Goal: Transaction & Acquisition: Purchase product/service

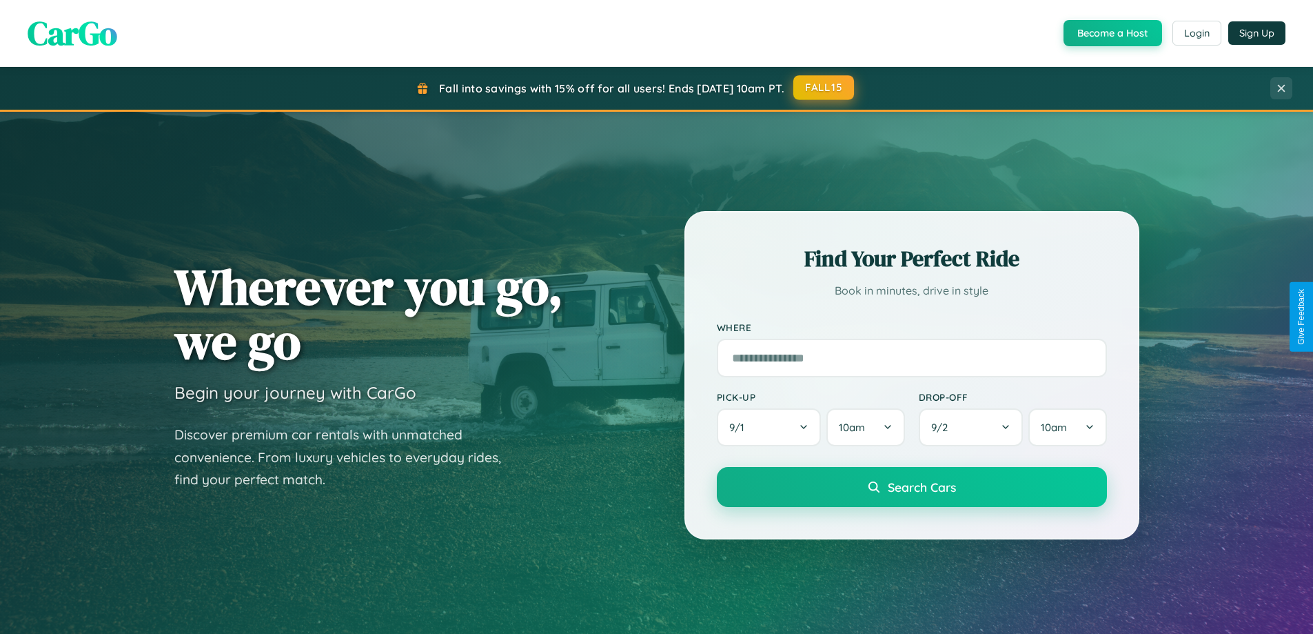
click at [825, 88] on button "FALL15" at bounding box center [824, 87] width 61 height 25
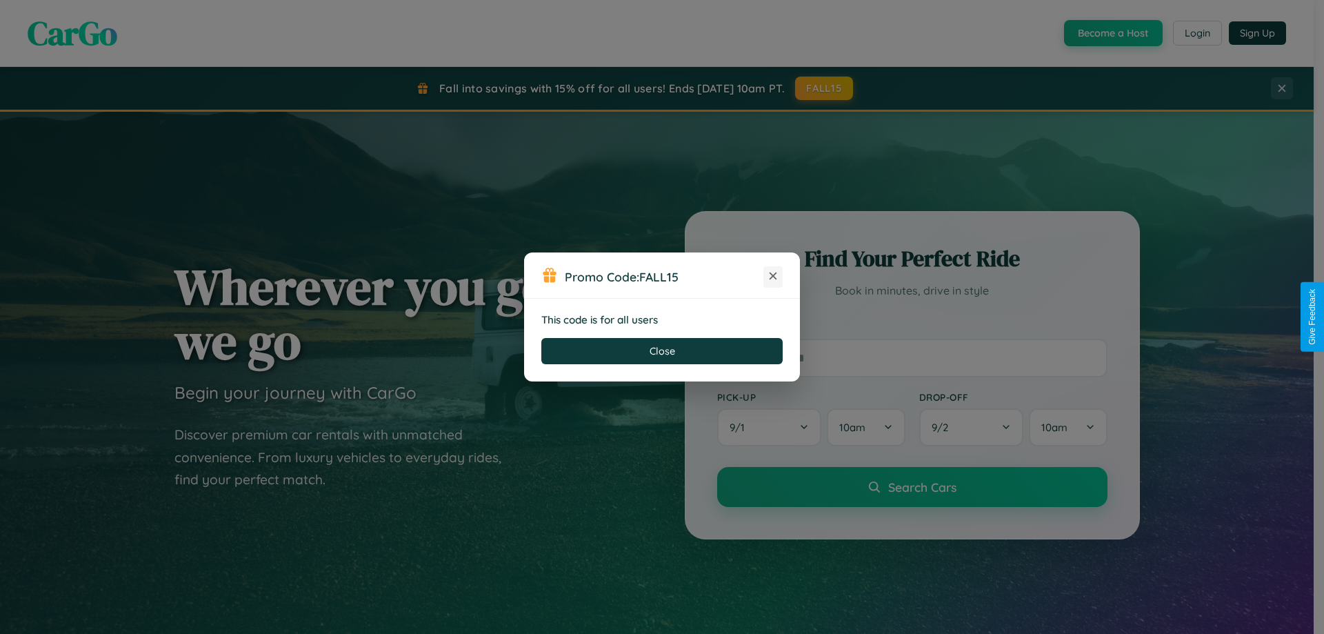
click at [773, 276] on icon at bounding box center [773, 276] width 14 height 14
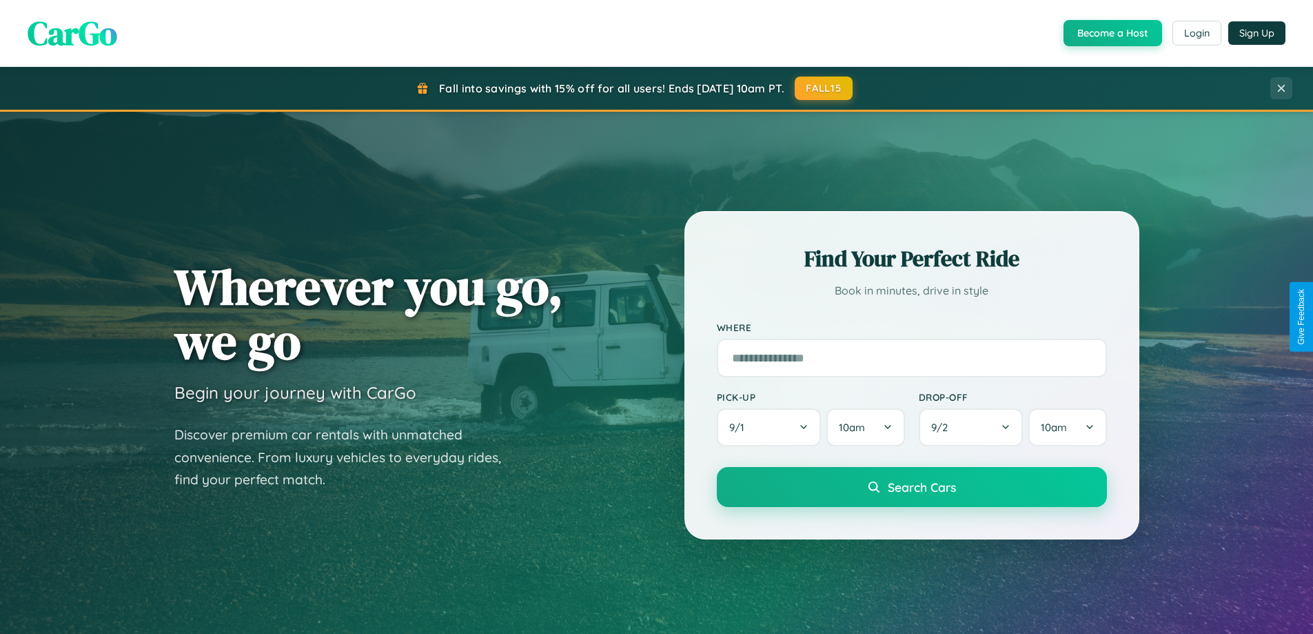
scroll to position [594, 0]
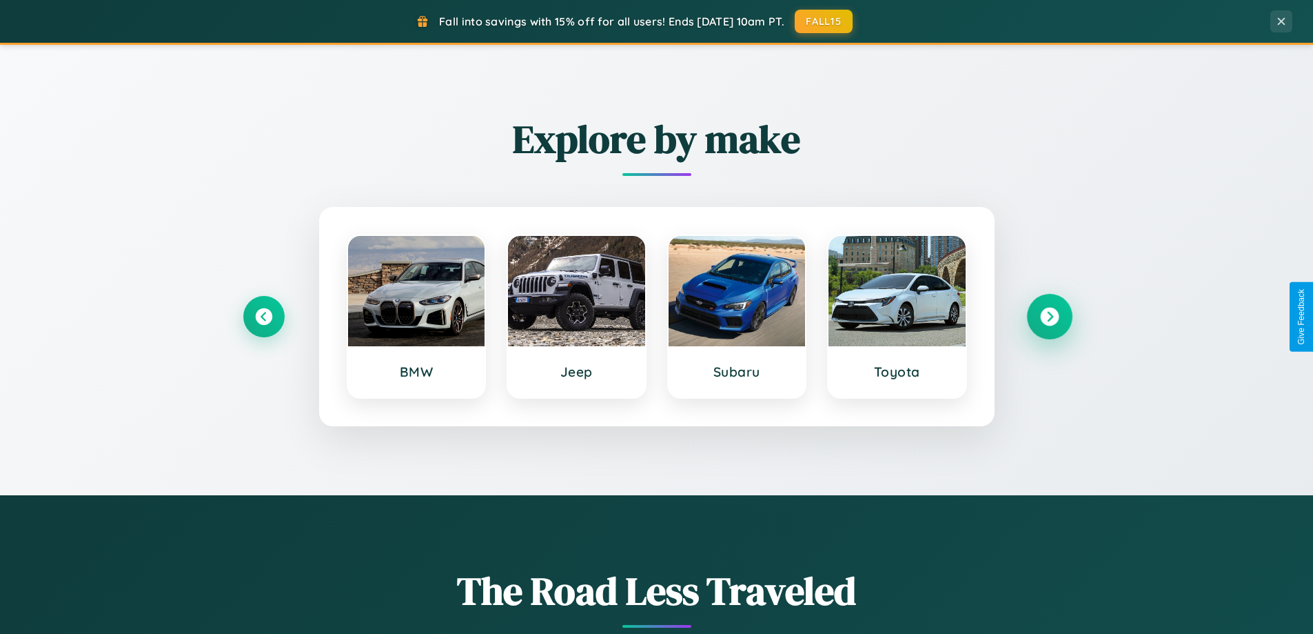
click at [1049, 316] on icon at bounding box center [1049, 316] width 19 height 19
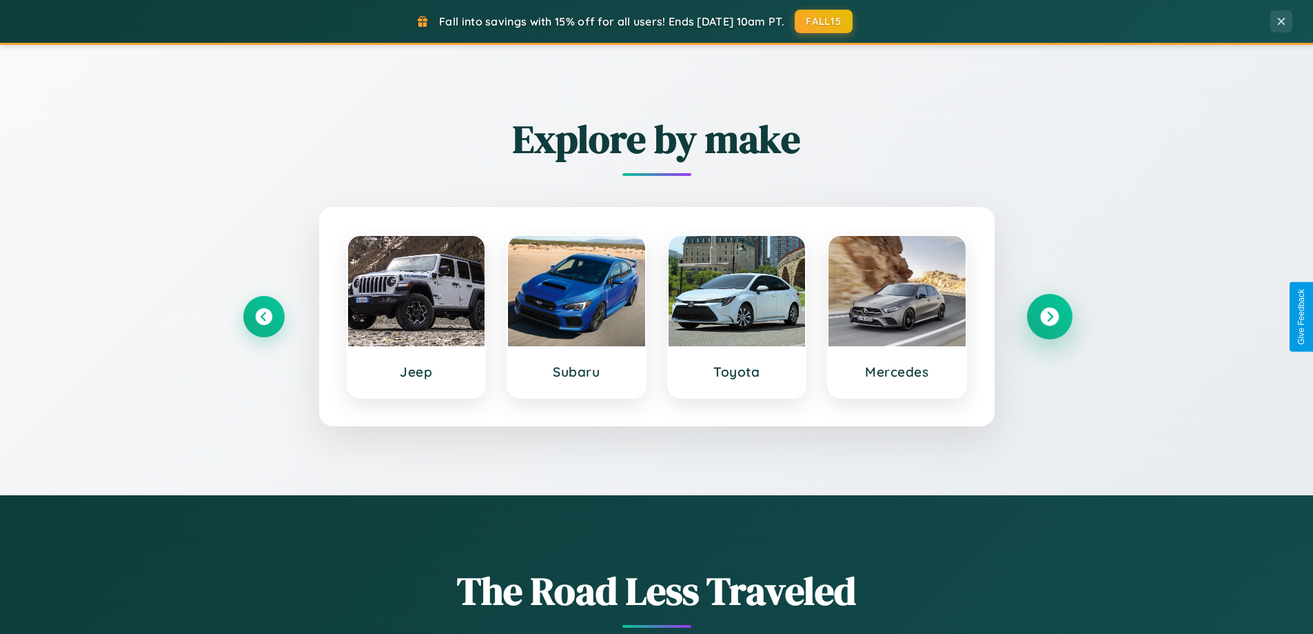
click at [1049, 316] on icon at bounding box center [1049, 316] width 19 height 19
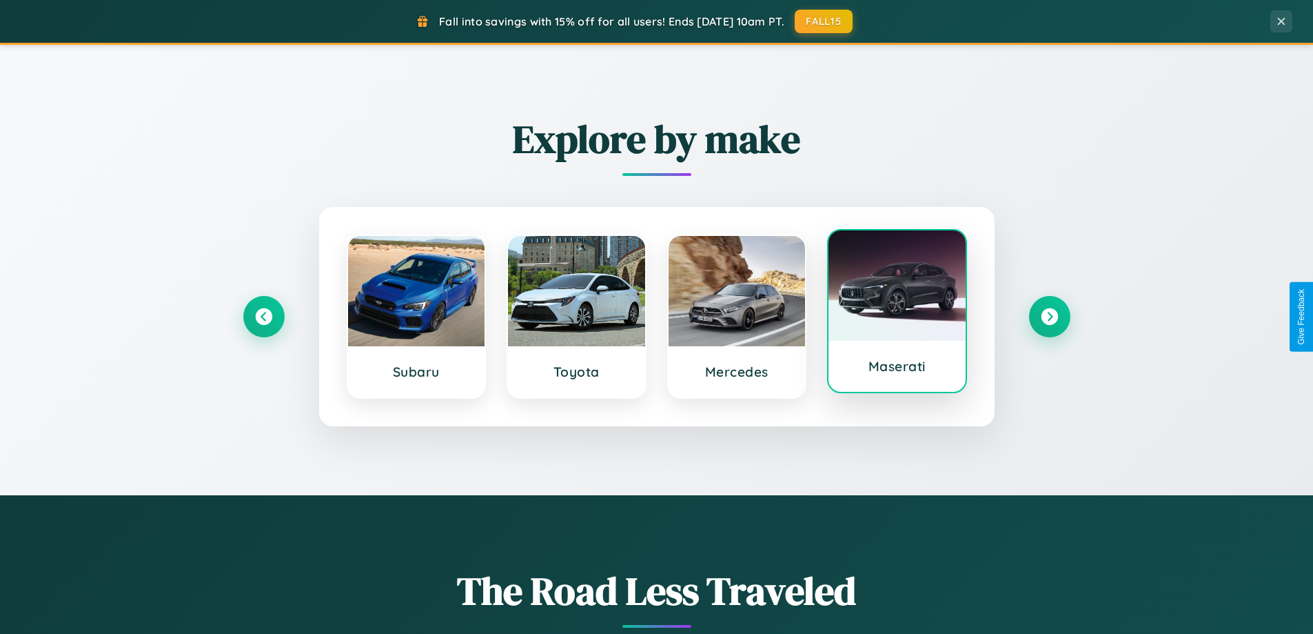
click at [897, 314] on div at bounding box center [897, 285] width 137 height 110
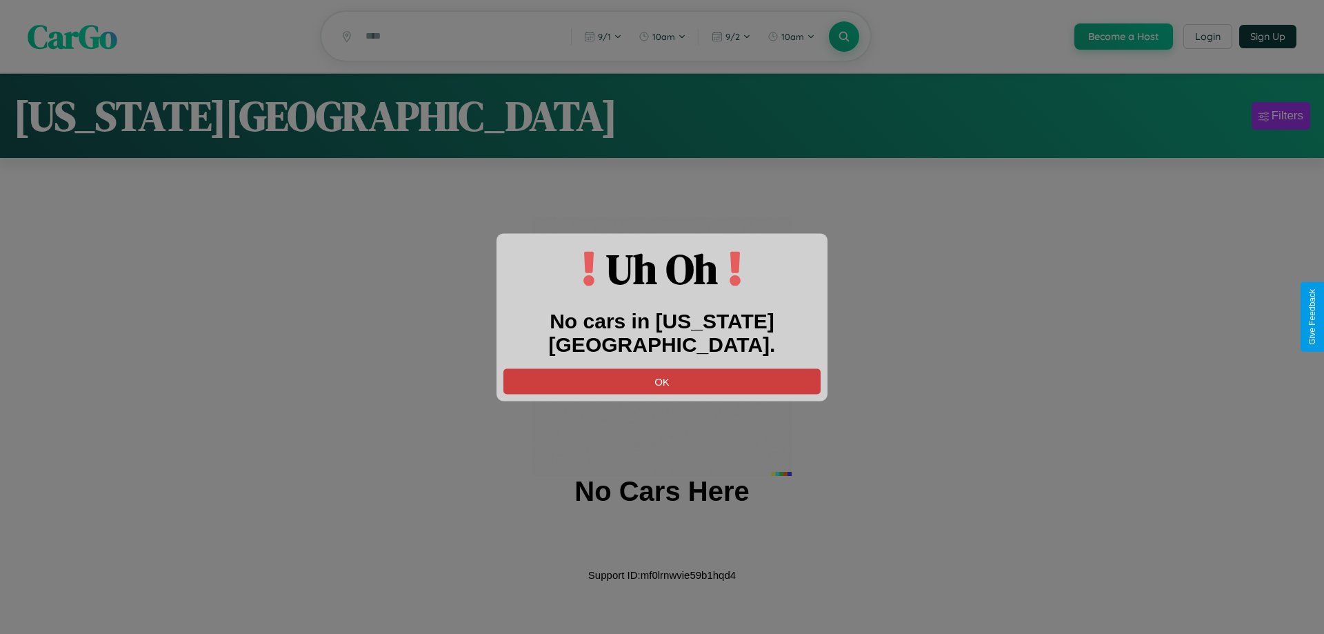
click at [662, 368] on button "OK" at bounding box center [661, 381] width 317 height 26
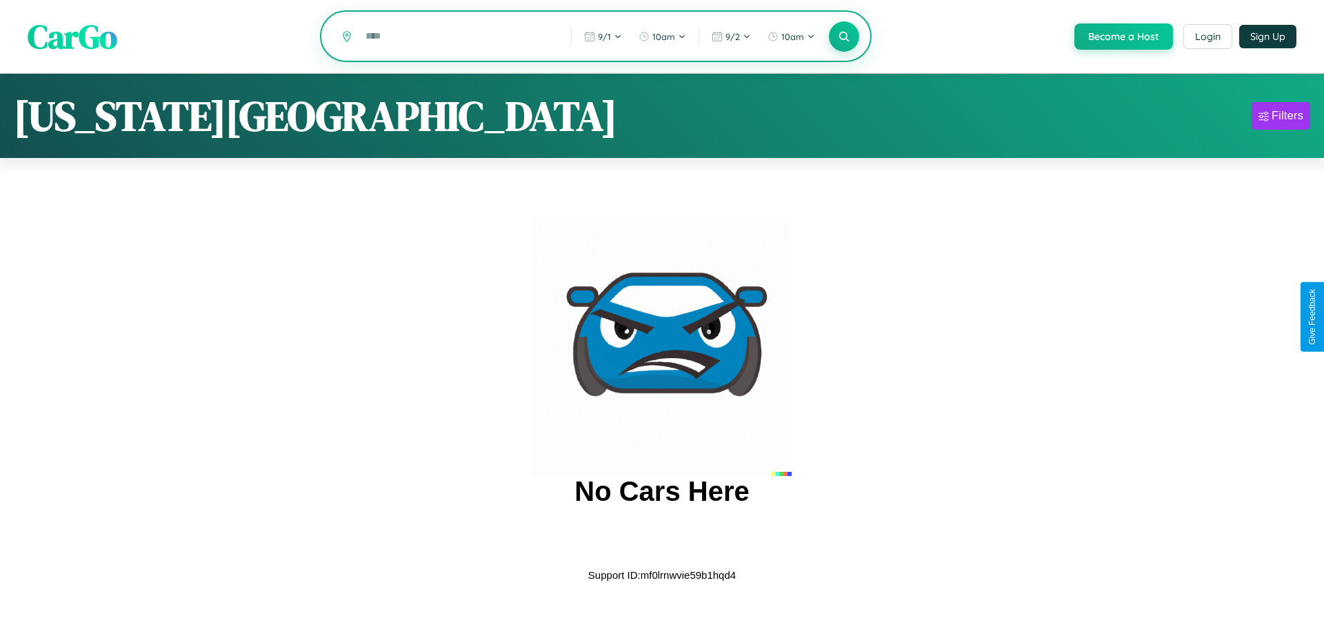
click at [457, 37] on input "text" at bounding box center [457, 36] width 199 height 24
click at [842, 37] on icon at bounding box center [843, 36] width 13 height 13
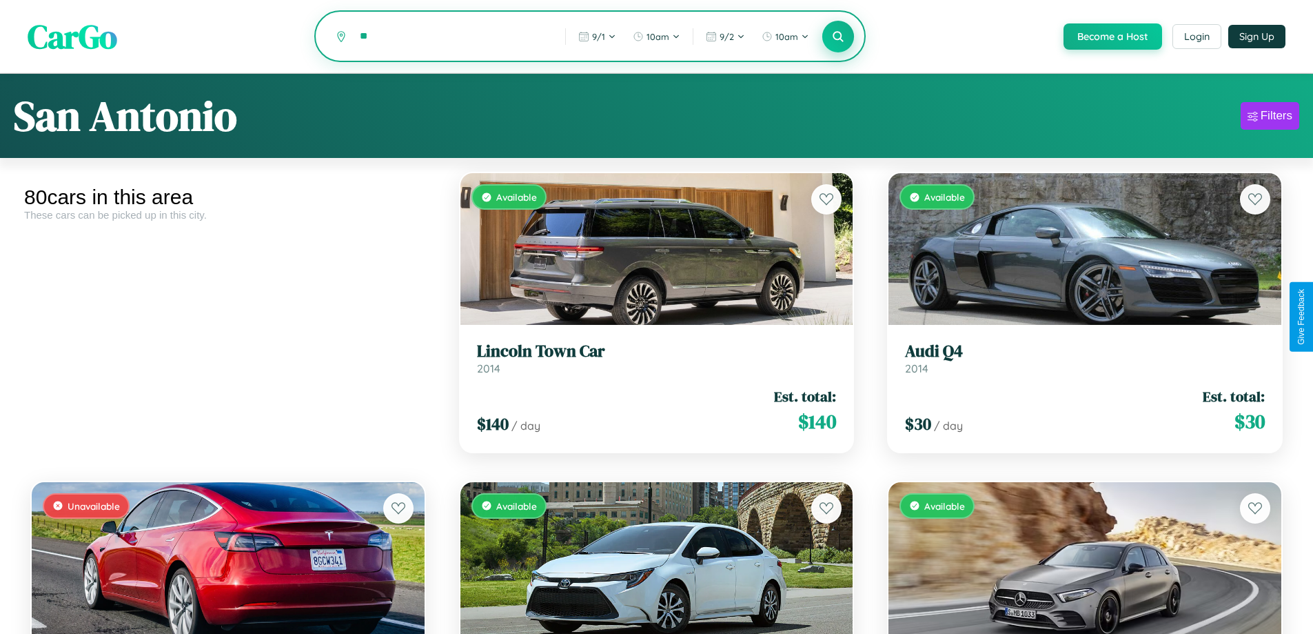
type input "*"
type input "******"
click at [838, 37] on icon at bounding box center [838, 36] width 13 height 13
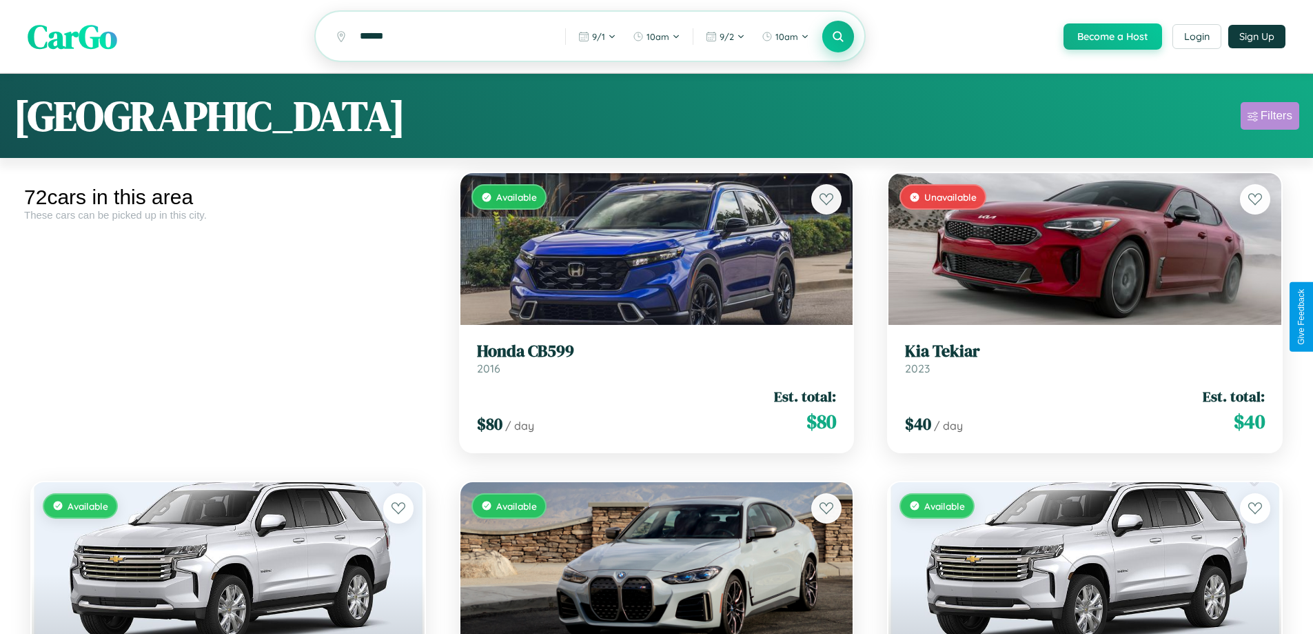
click at [1270, 118] on div "Filters" at bounding box center [1277, 116] width 32 height 14
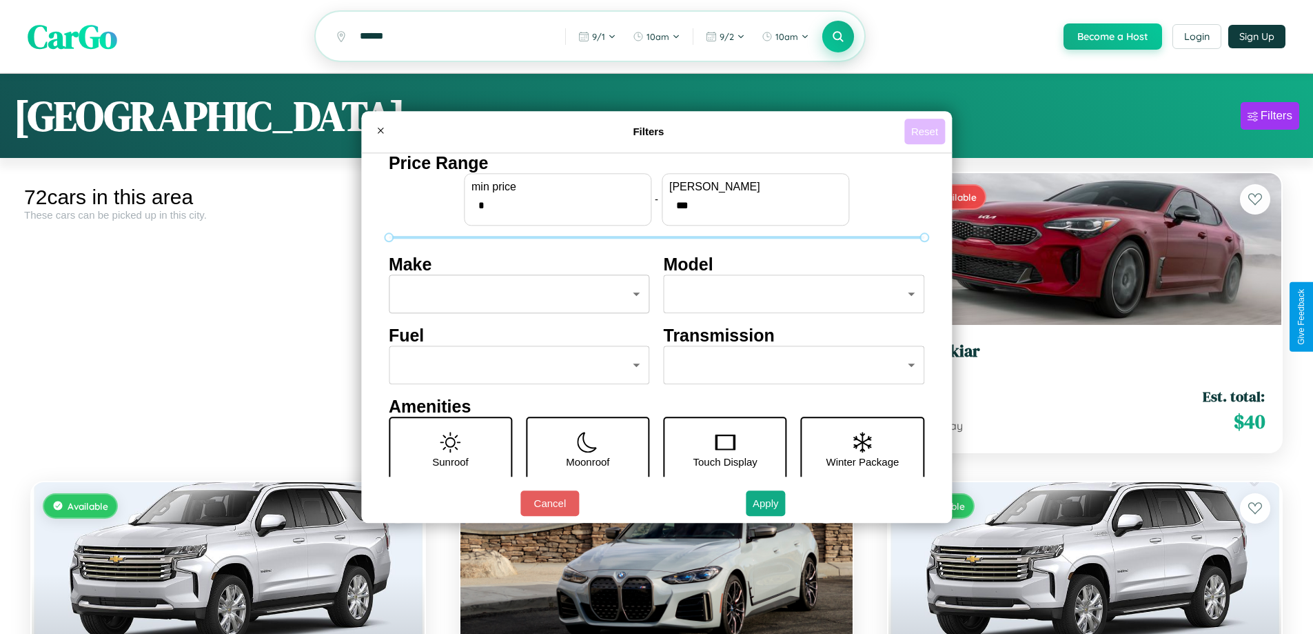
click at [927, 131] on button "Reset" at bounding box center [925, 132] width 41 height 26
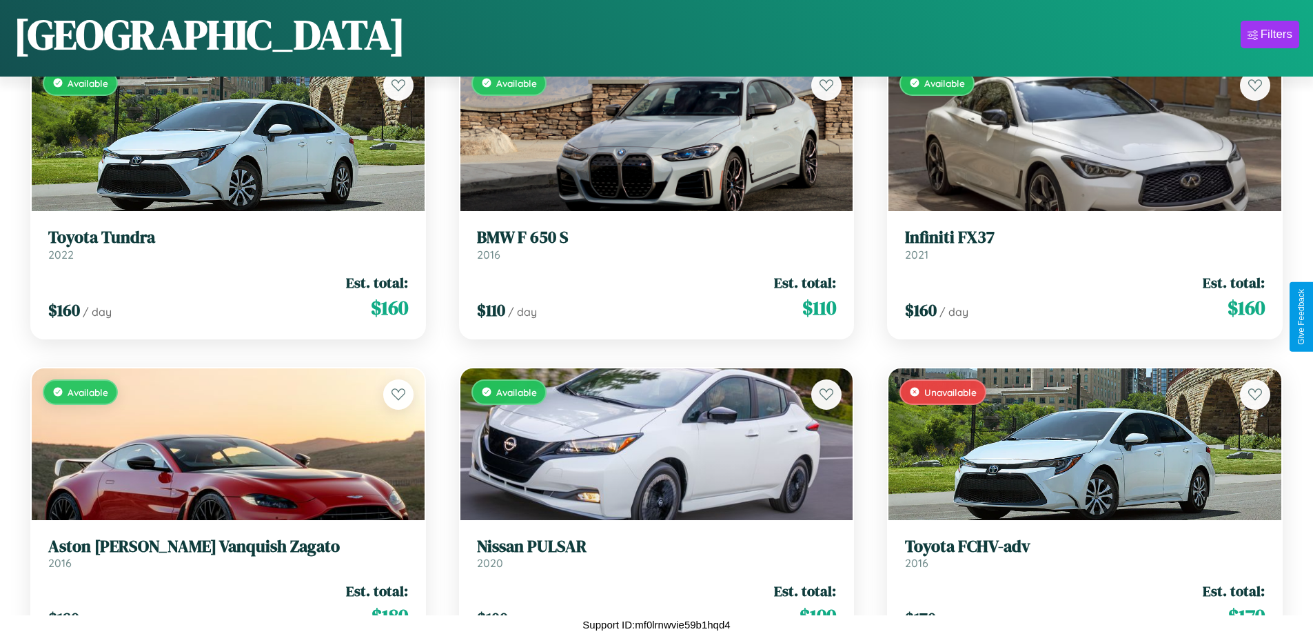
scroll to position [2355, 0]
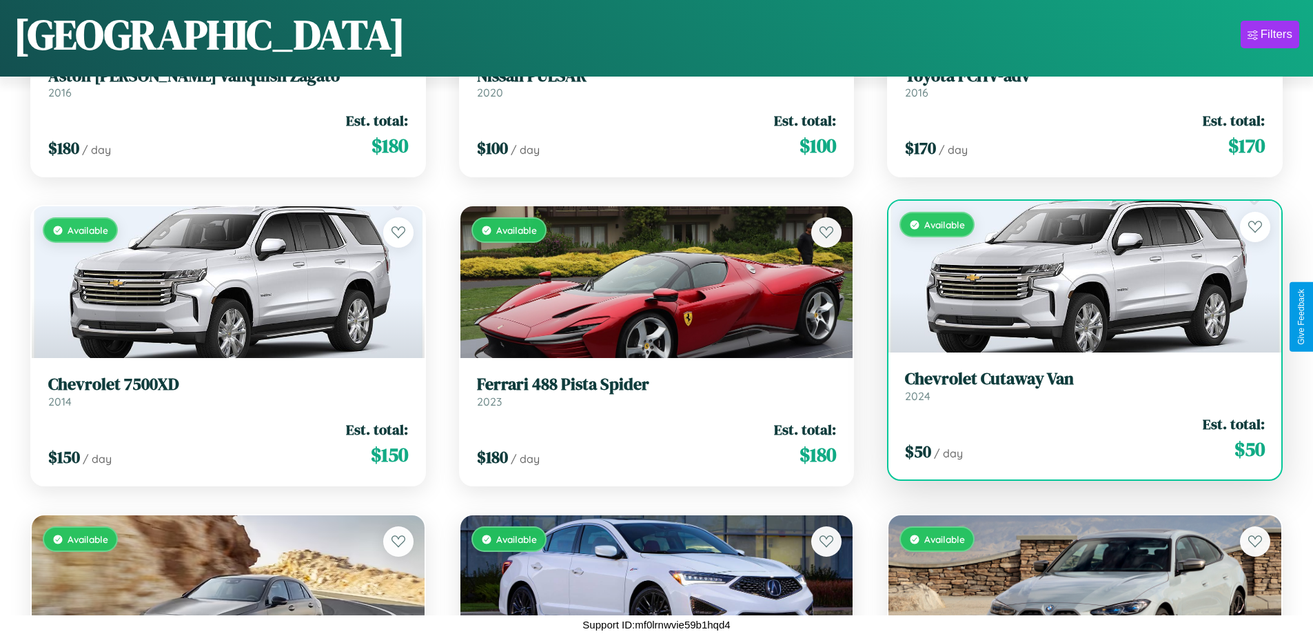
click at [1076, 277] on div "Available" at bounding box center [1085, 277] width 393 height 152
click at [1076, 276] on div "Available" at bounding box center [1085, 277] width 393 height 152
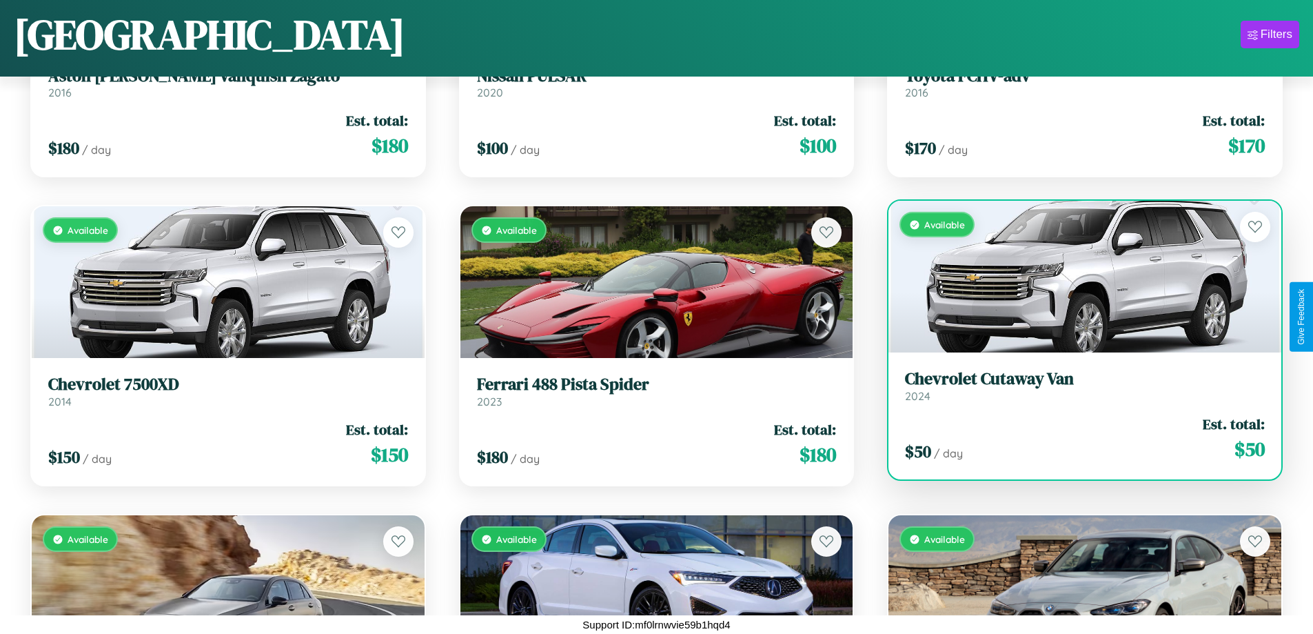
click at [1076, 276] on div "Available" at bounding box center [1085, 277] width 393 height 152
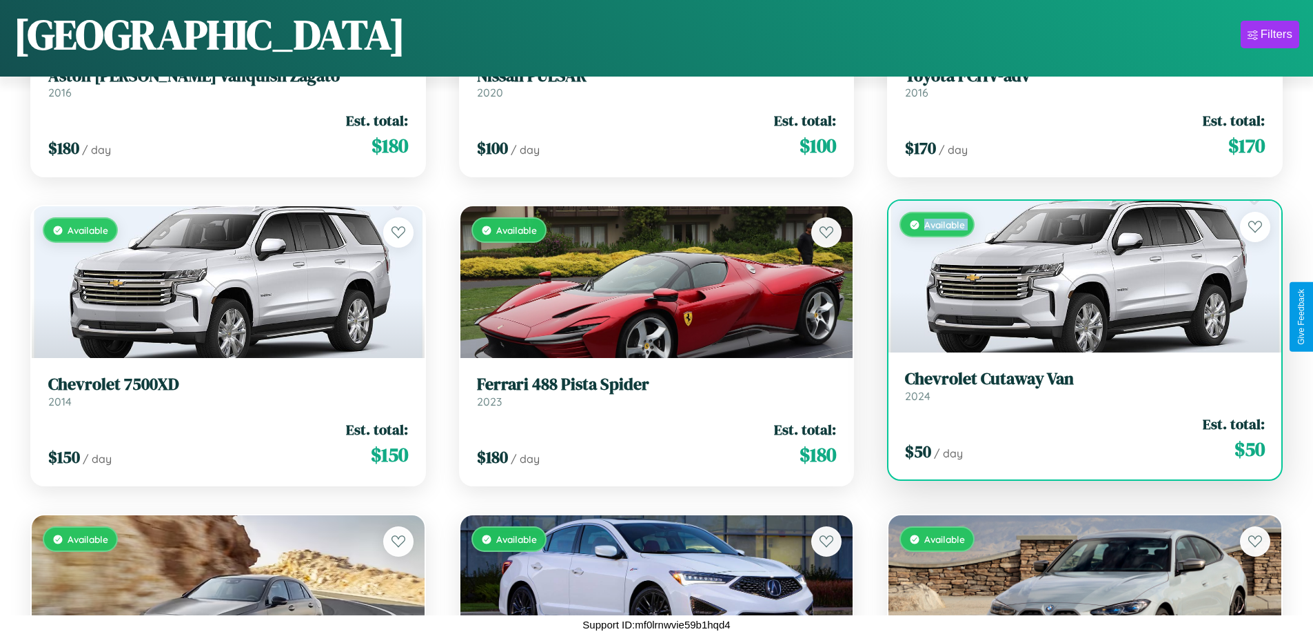
click at [1076, 276] on div "Available" at bounding box center [1085, 277] width 393 height 152
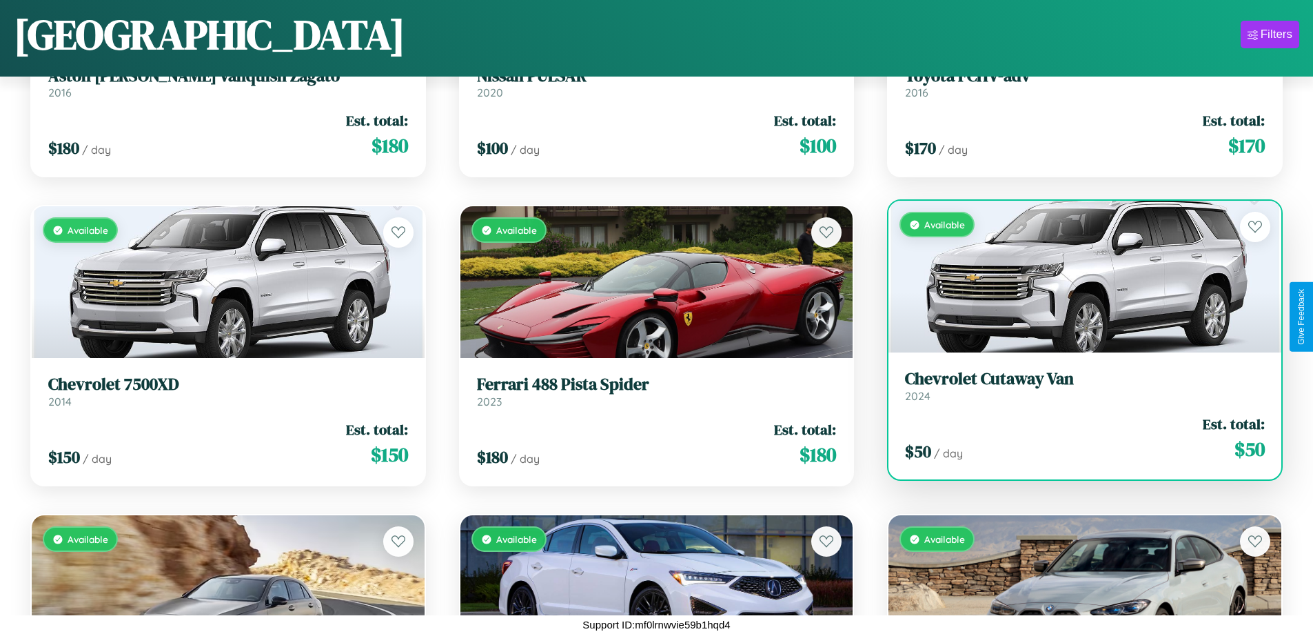
click at [1076, 276] on div "Available" at bounding box center [1085, 277] width 393 height 152
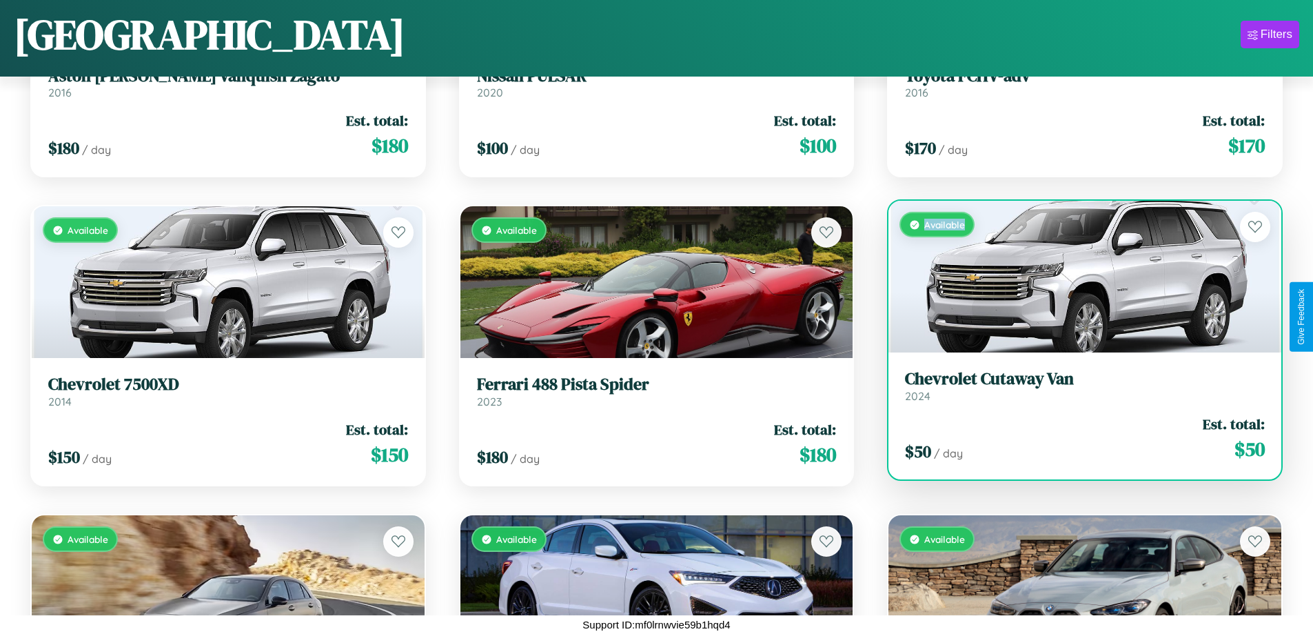
click at [1076, 276] on div "Available" at bounding box center [1085, 277] width 393 height 152
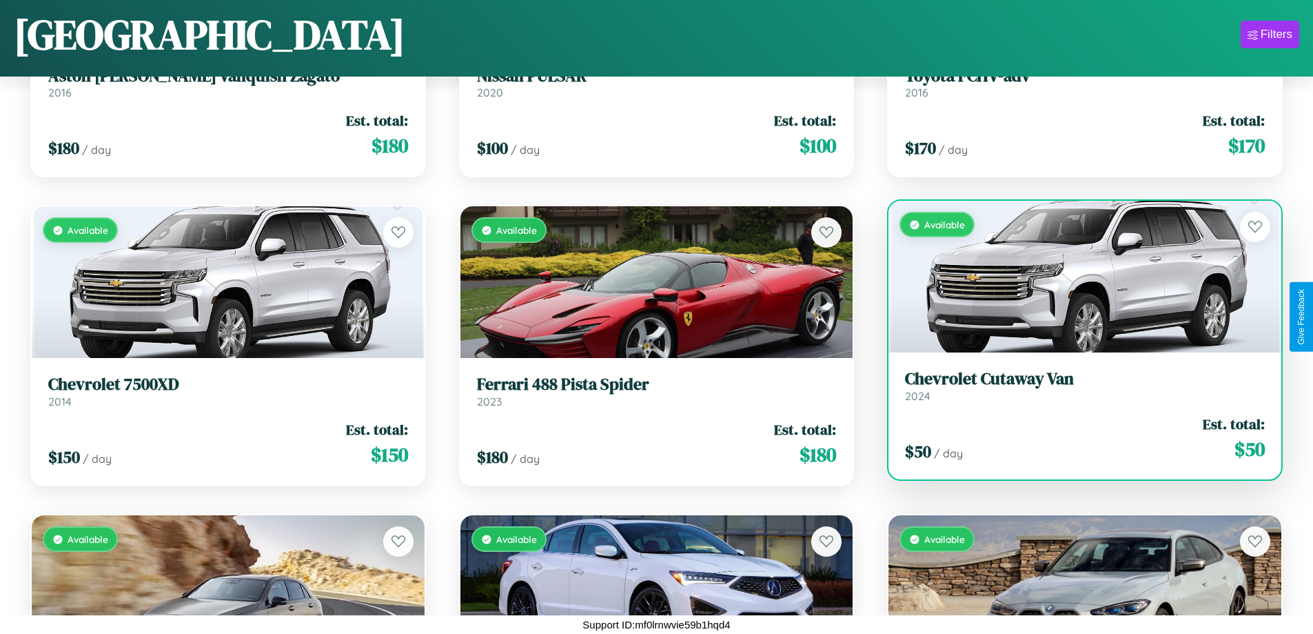
click at [1076, 385] on h3 "Chevrolet Cutaway Van" at bounding box center [1085, 379] width 360 height 20
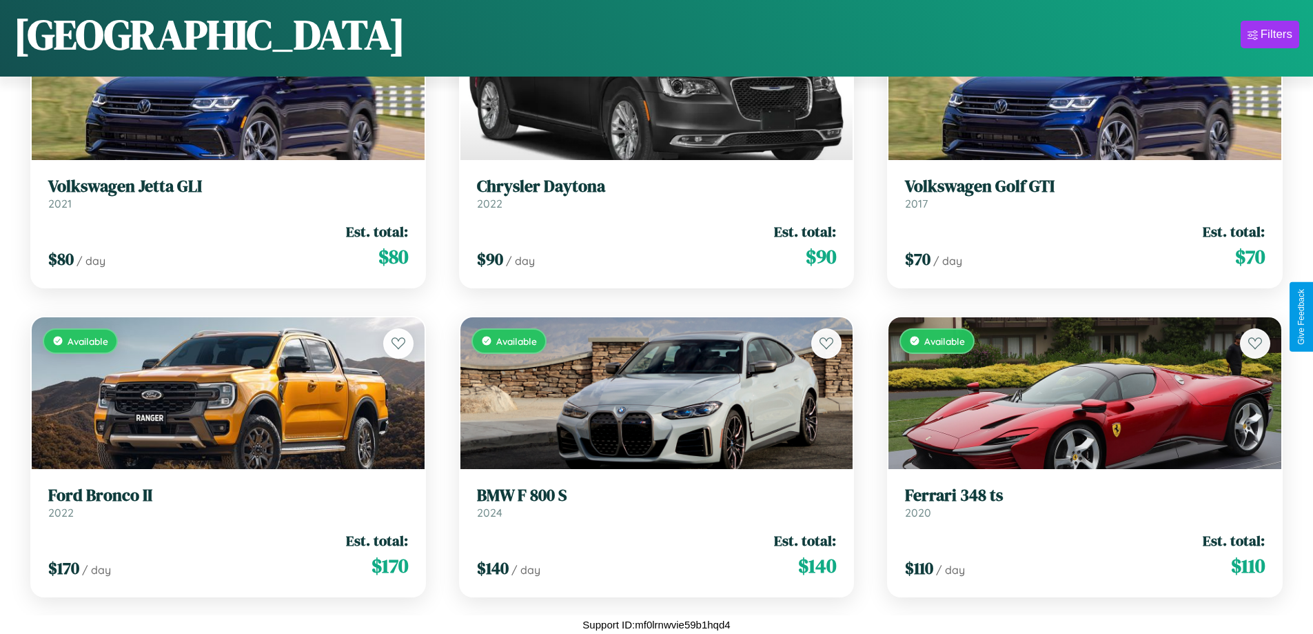
scroll to position [3590, 0]
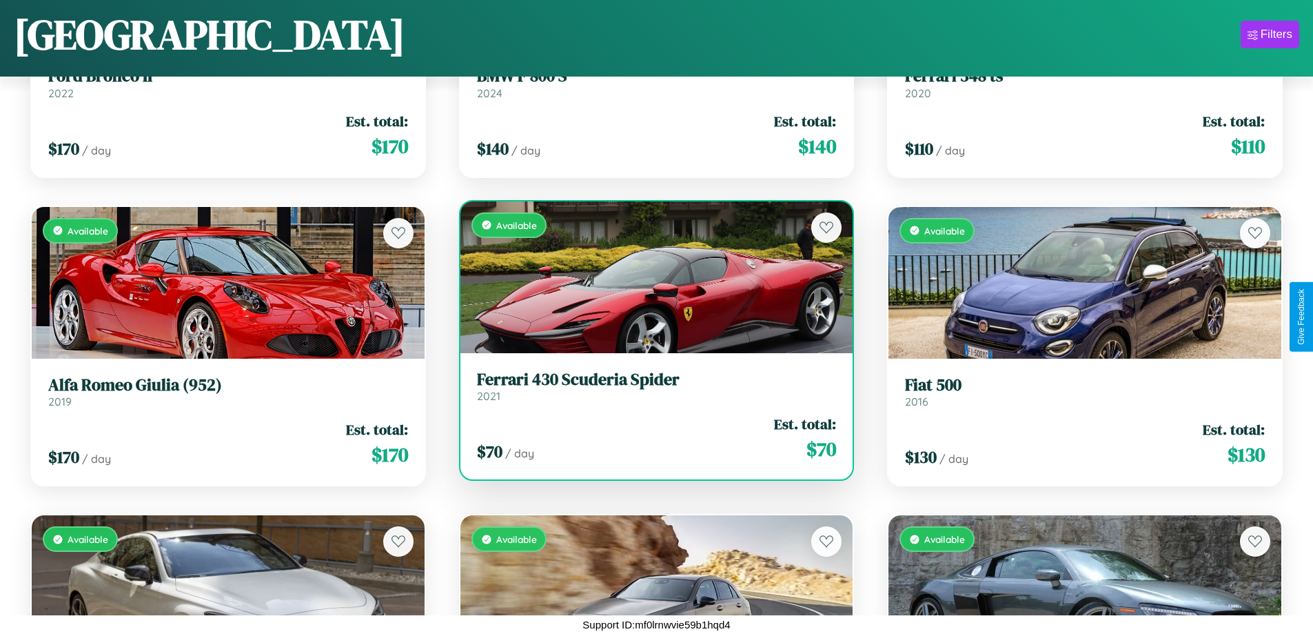
click at [651, 276] on div "Available" at bounding box center [657, 277] width 393 height 152
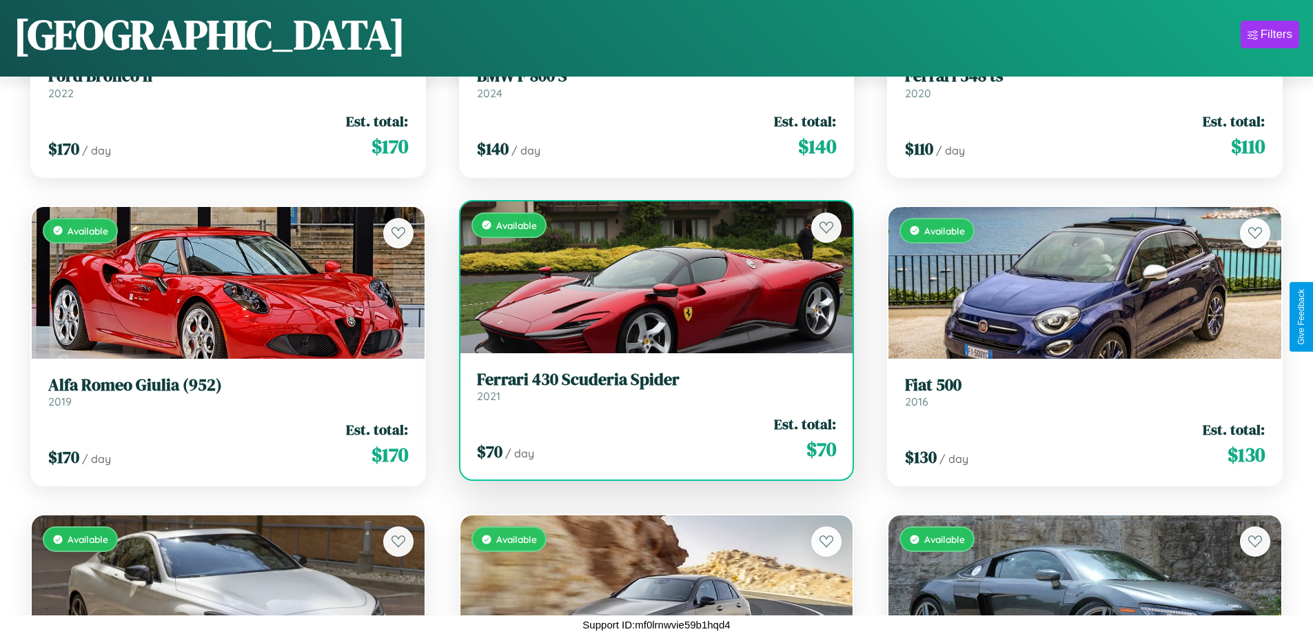
click at [651, 276] on div "Available" at bounding box center [657, 277] width 393 height 152
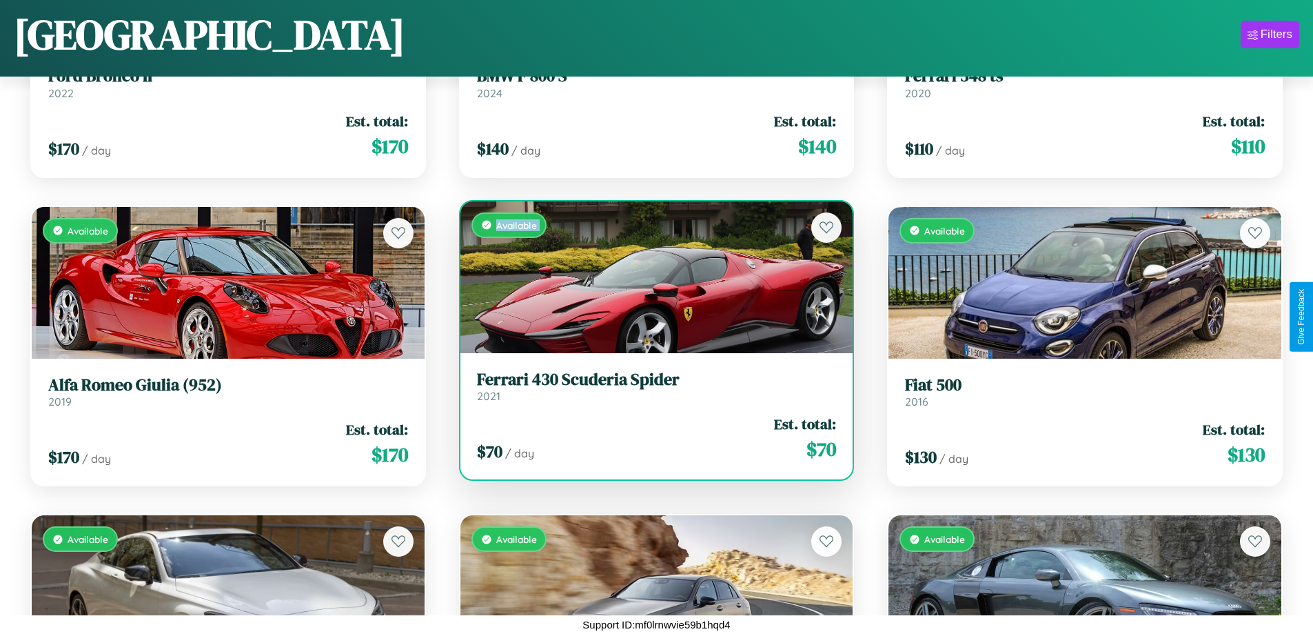
click at [651, 276] on div "Available" at bounding box center [657, 277] width 393 height 152
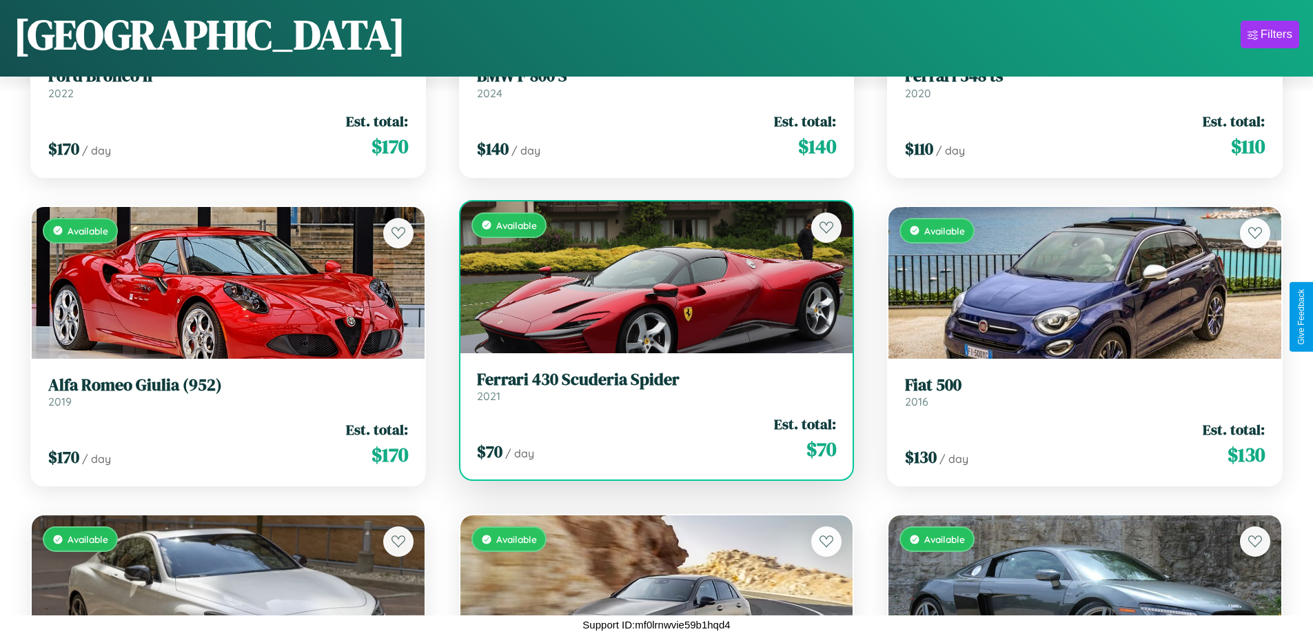
click at [651, 276] on div "Available" at bounding box center [657, 277] width 393 height 152
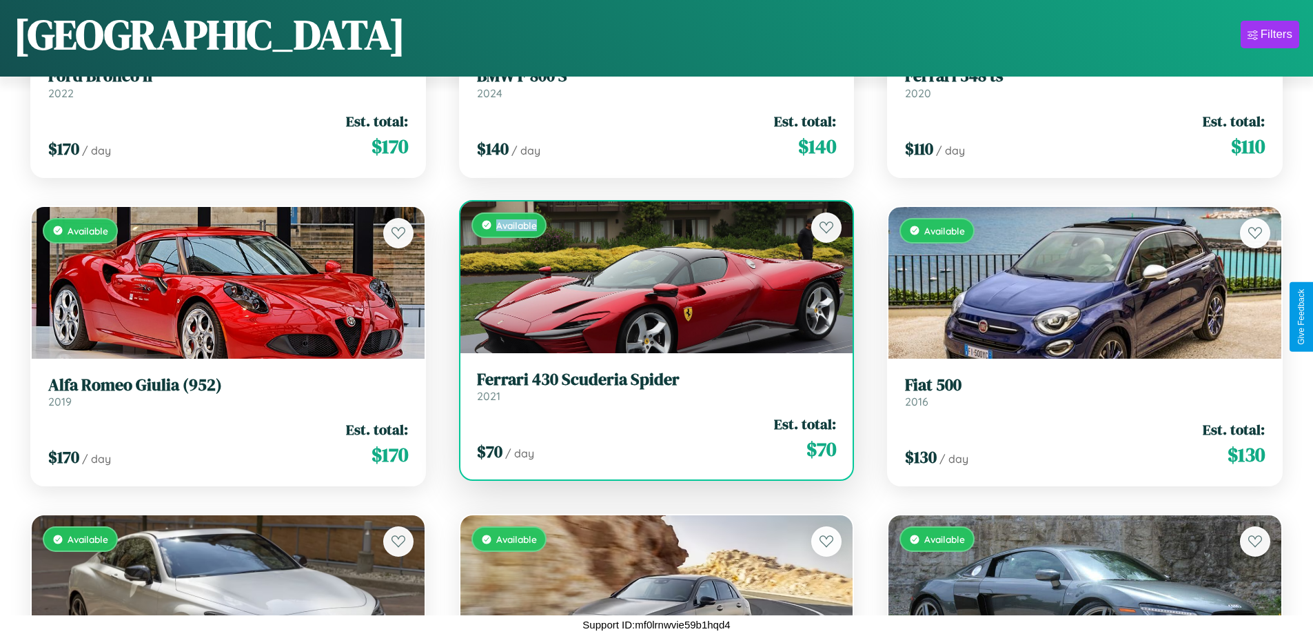
click at [651, 276] on div "Available" at bounding box center [657, 277] width 393 height 152
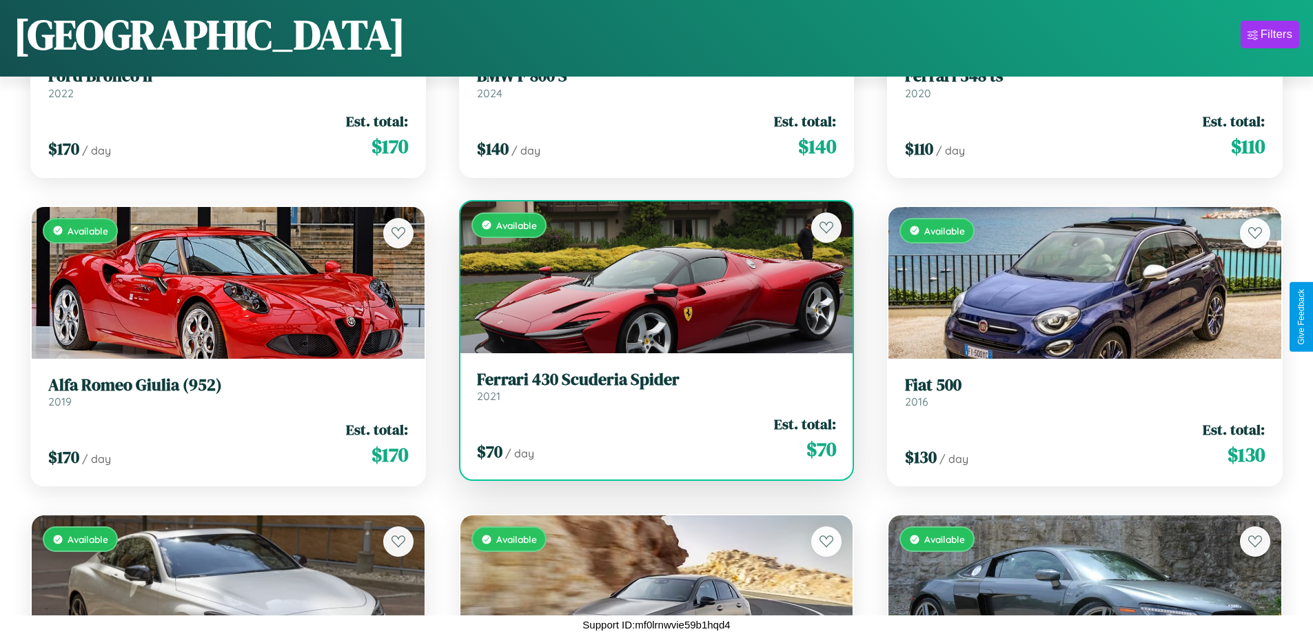
click at [651, 385] on h3 "Ferrari 430 Scuderia Spider" at bounding box center [657, 380] width 360 height 20
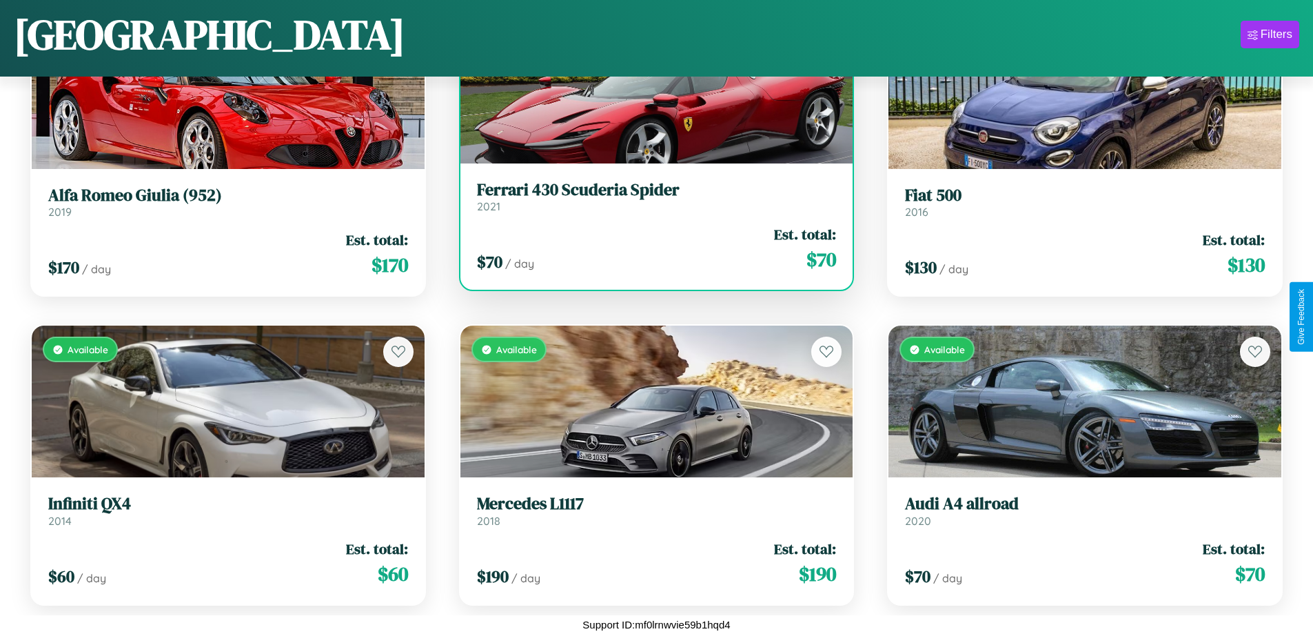
scroll to position [3899, 0]
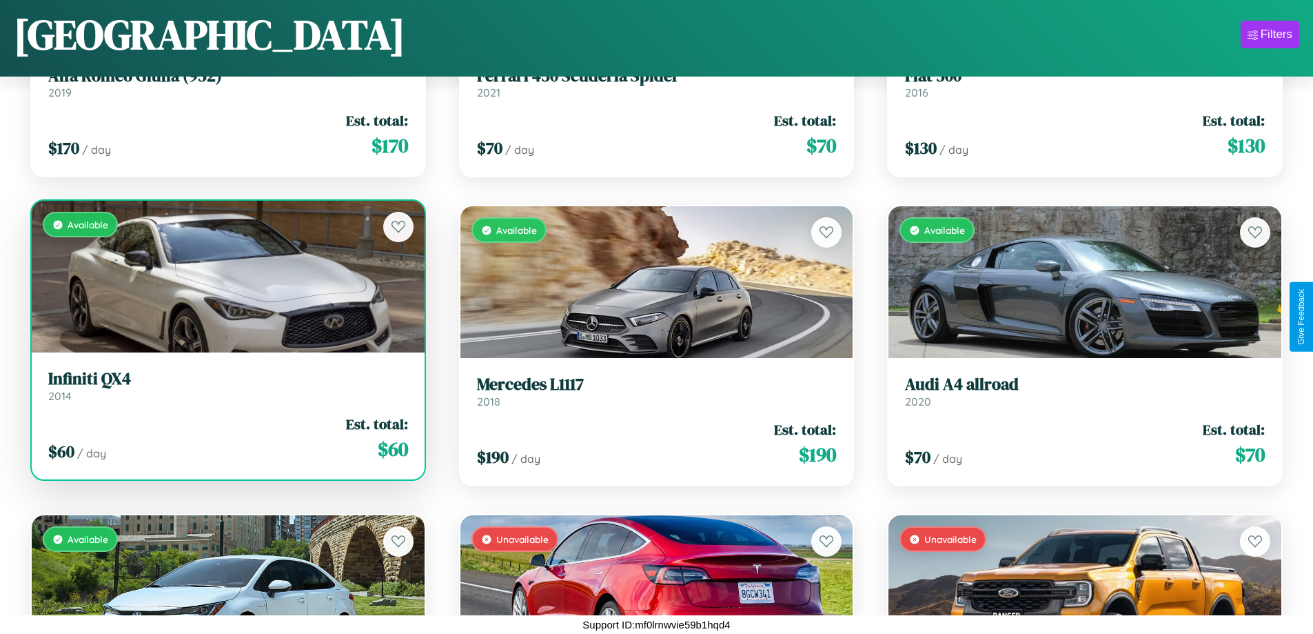
click at [226, 391] on link "Infiniti QX4 2014" at bounding box center [228, 386] width 360 height 34
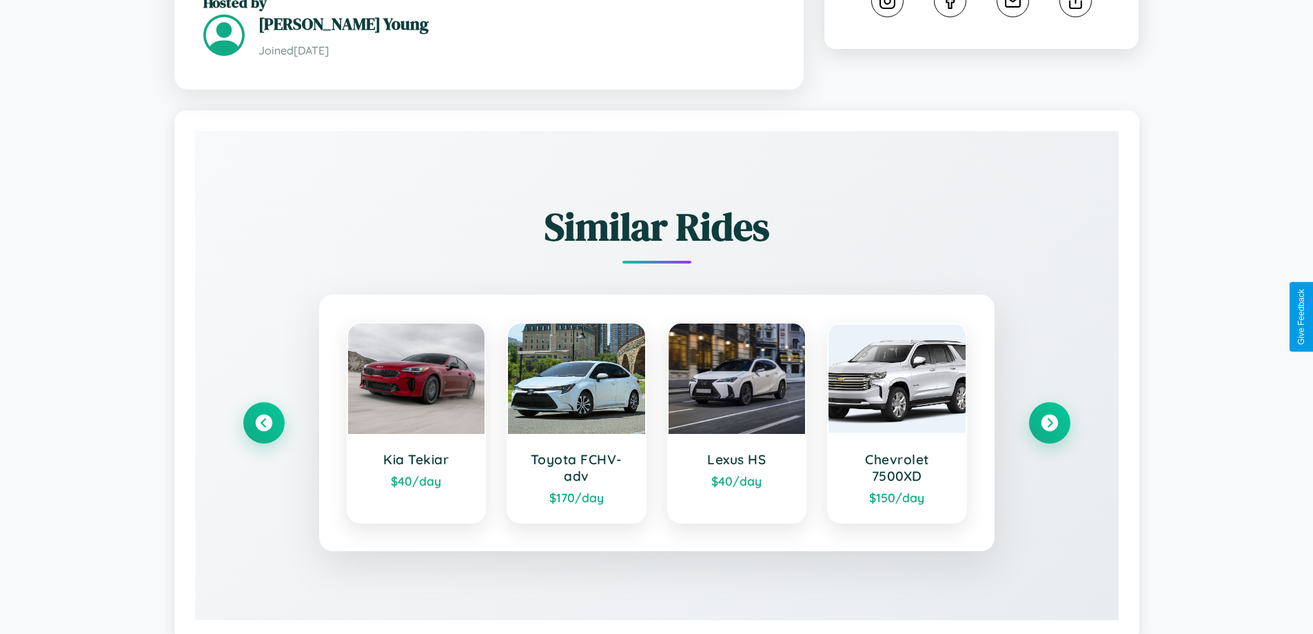
scroll to position [819, 0]
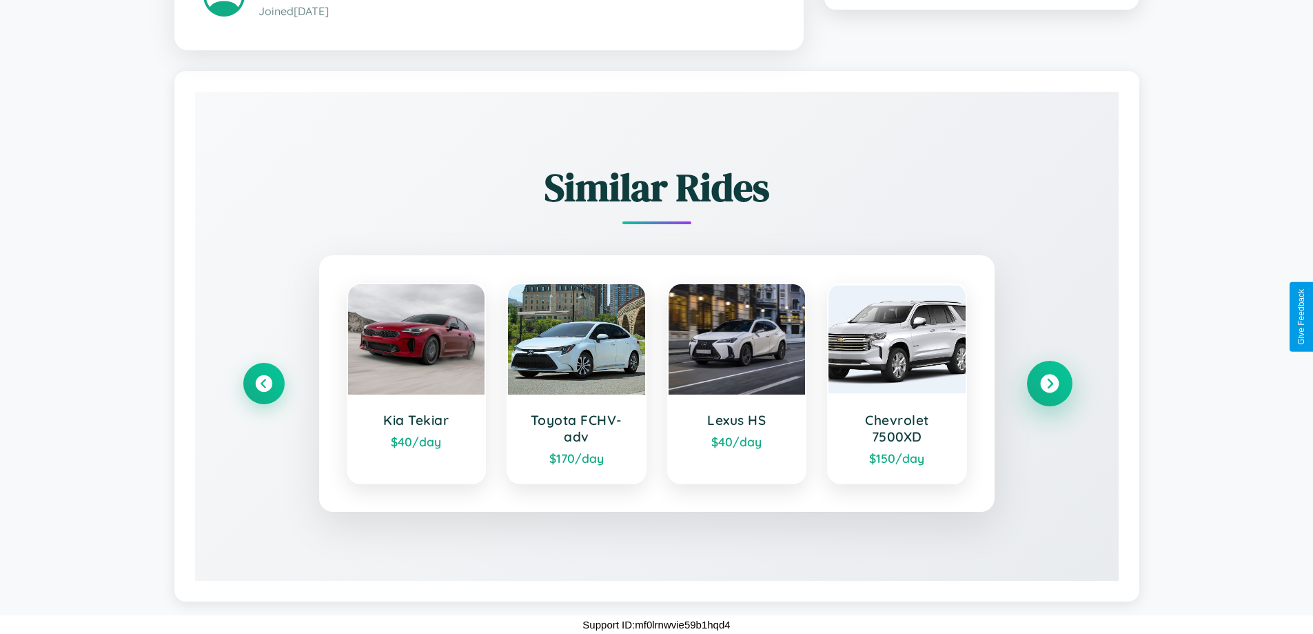
click at [1049, 383] on icon at bounding box center [1049, 383] width 19 height 19
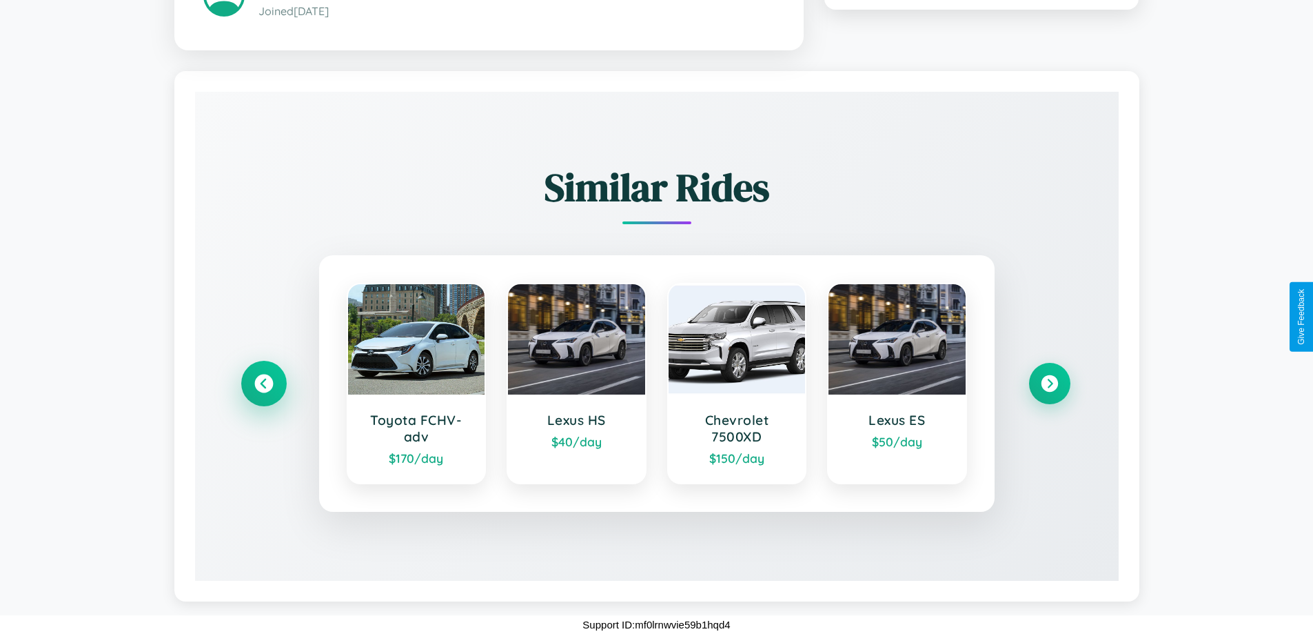
click at [263, 383] on icon at bounding box center [263, 383] width 19 height 19
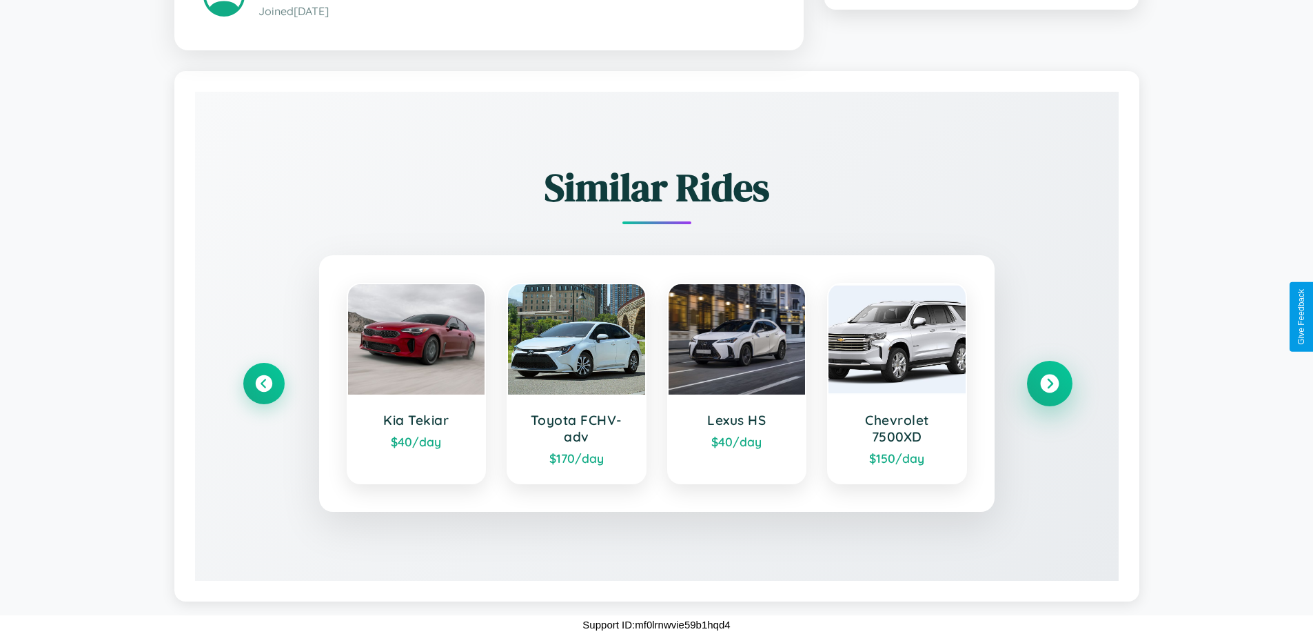
click at [1049, 383] on icon at bounding box center [1049, 383] width 19 height 19
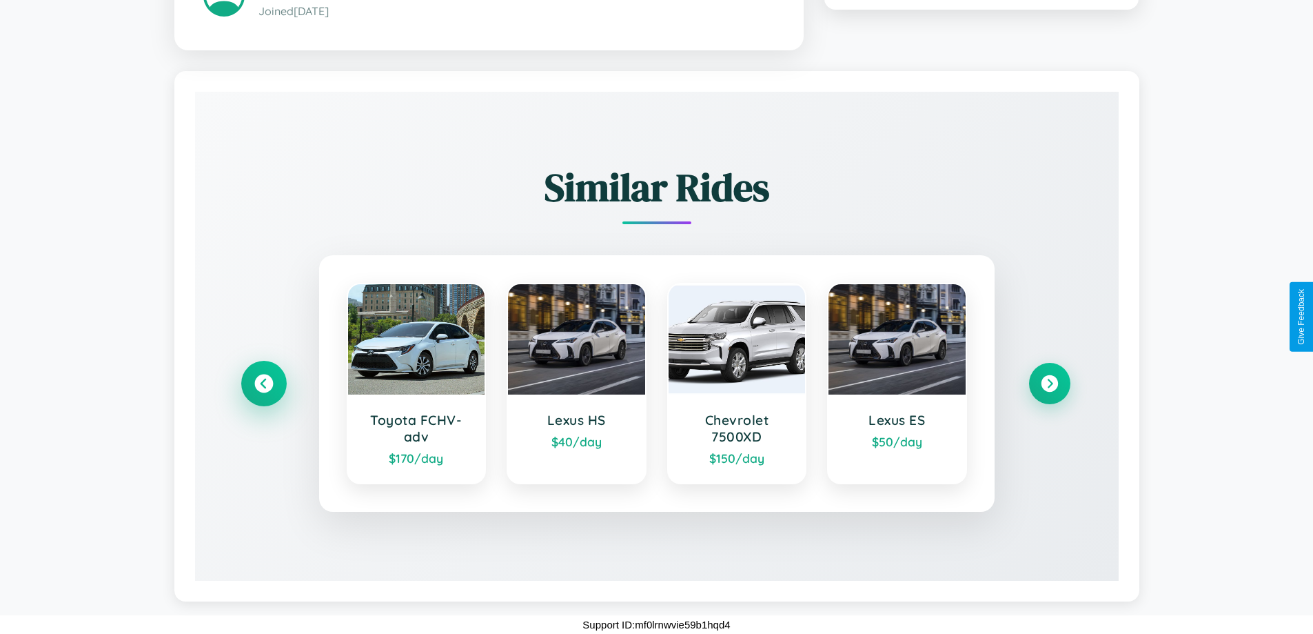
click at [263, 383] on icon at bounding box center [263, 383] width 19 height 19
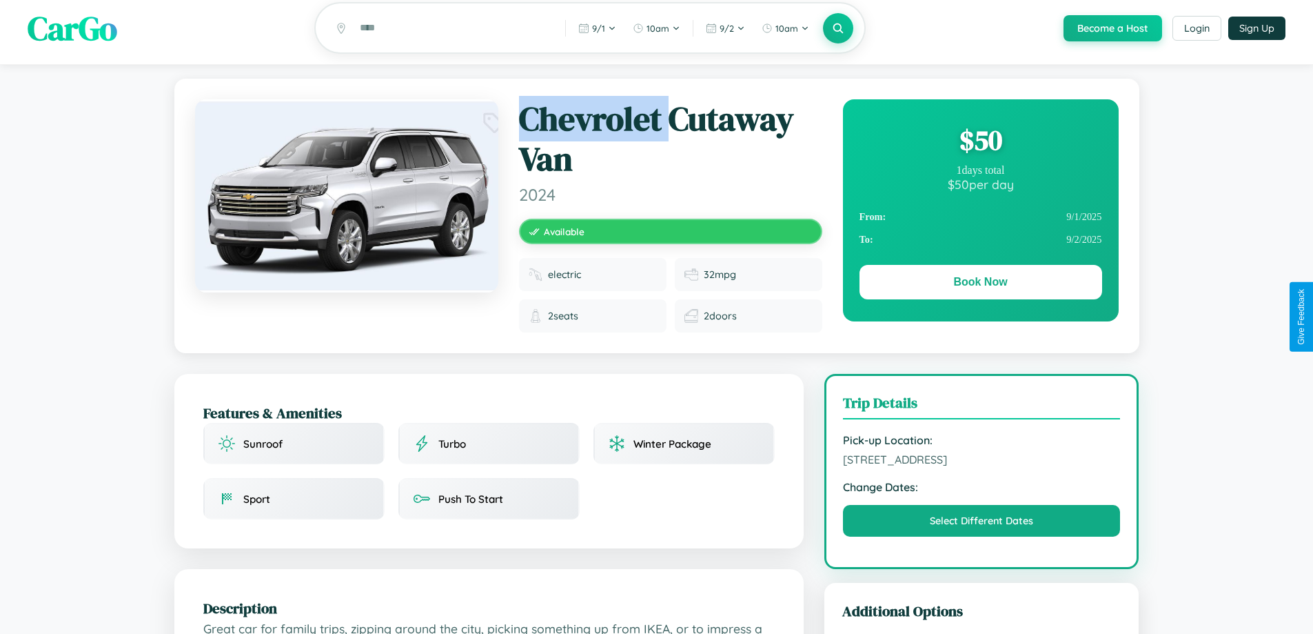
scroll to position [0, 0]
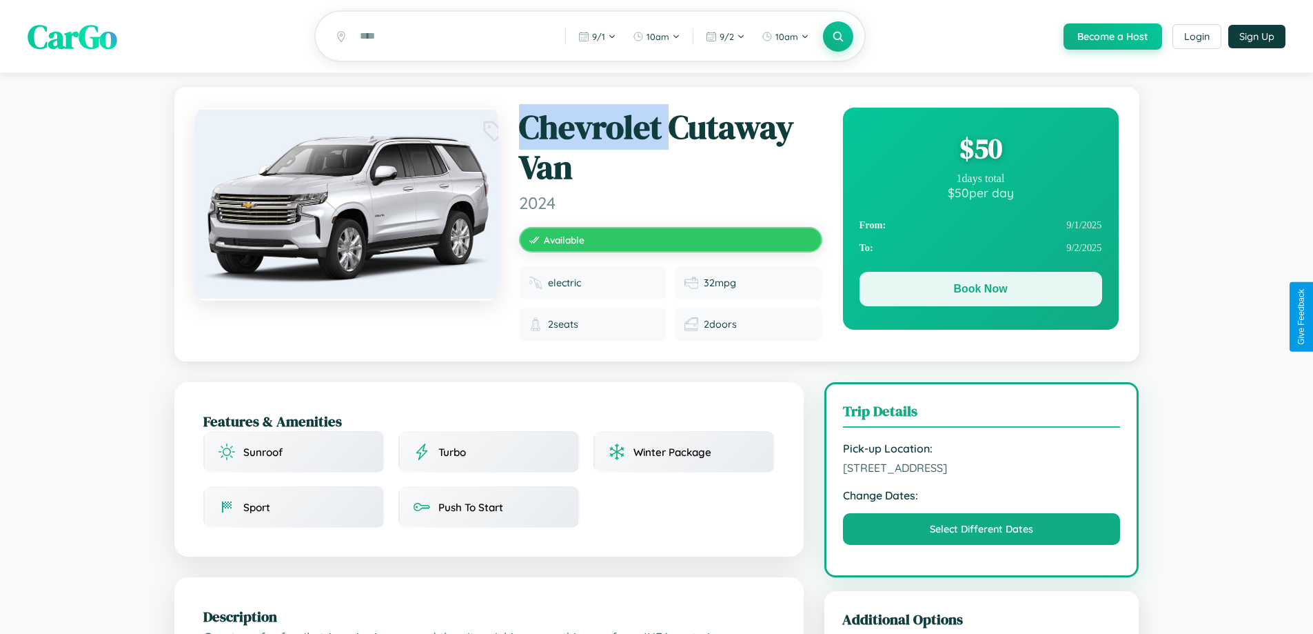
click at [980, 291] on button "Book Now" at bounding box center [981, 289] width 243 height 34
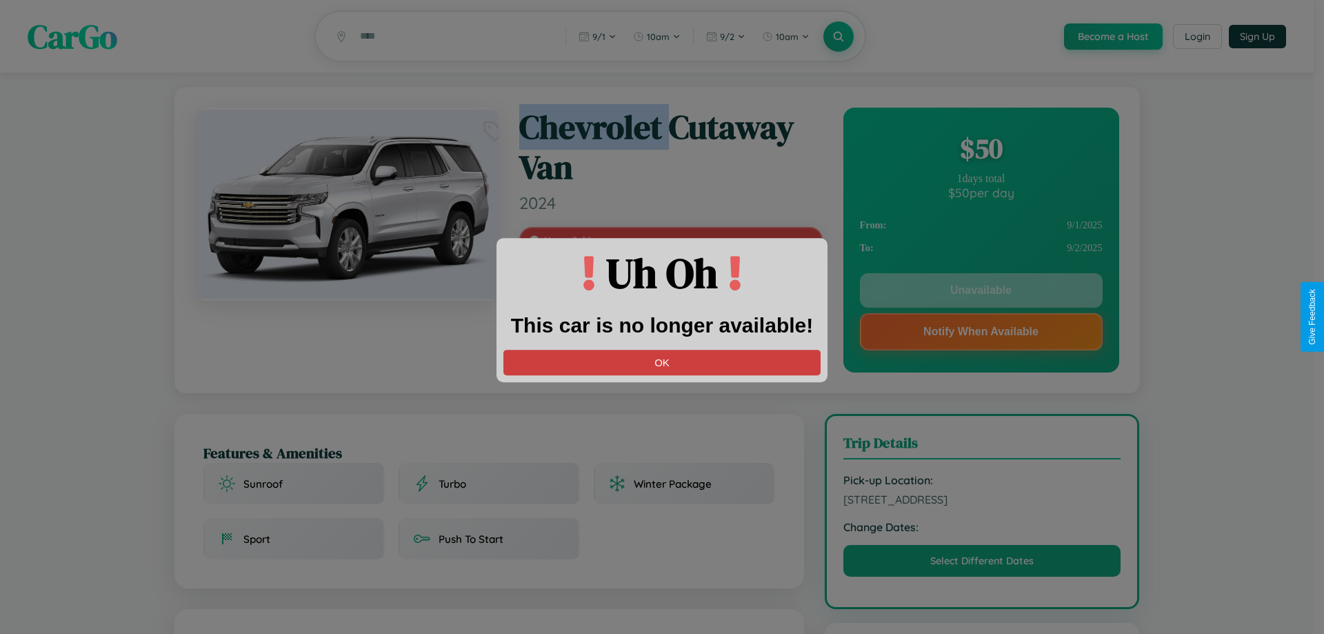
click at [662, 362] on button "OK" at bounding box center [661, 363] width 317 height 26
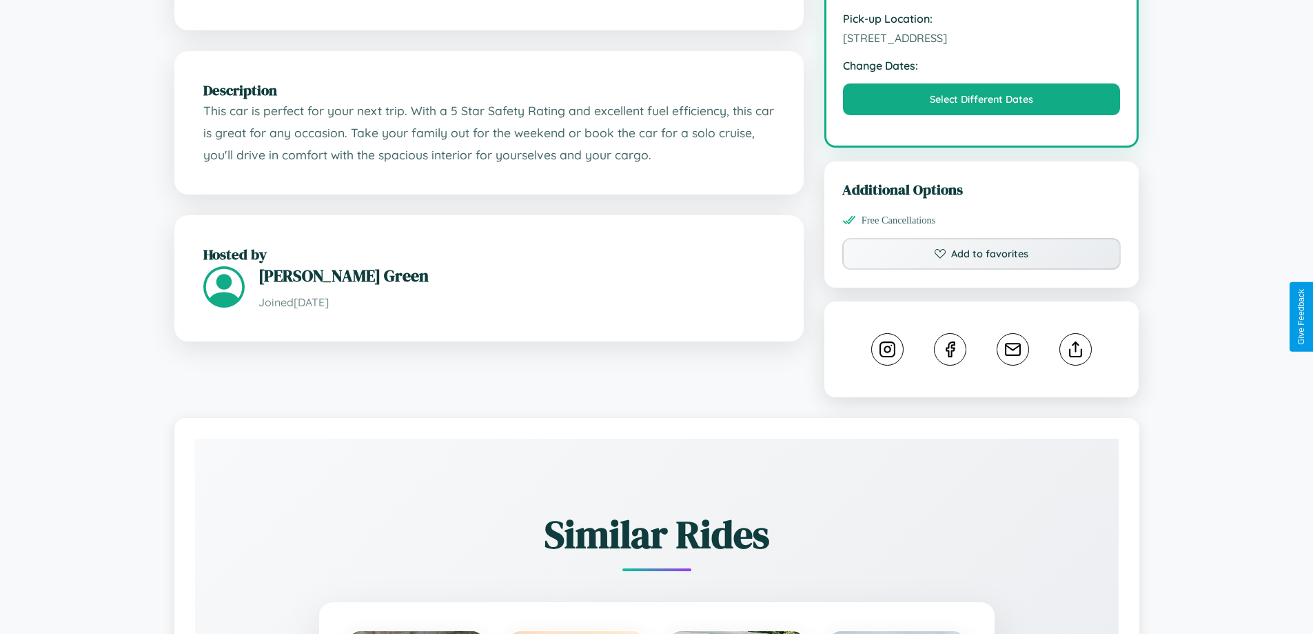
scroll to position [464, 0]
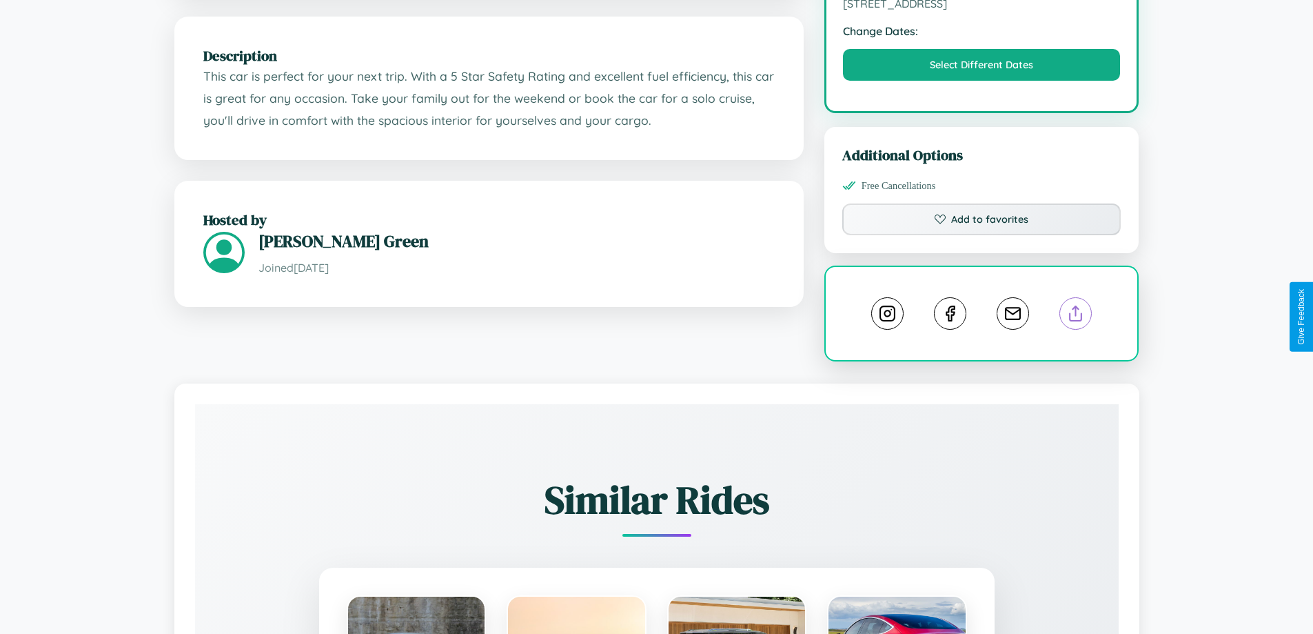
click at [1076, 315] on line at bounding box center [1076, 311] width 0 height 10
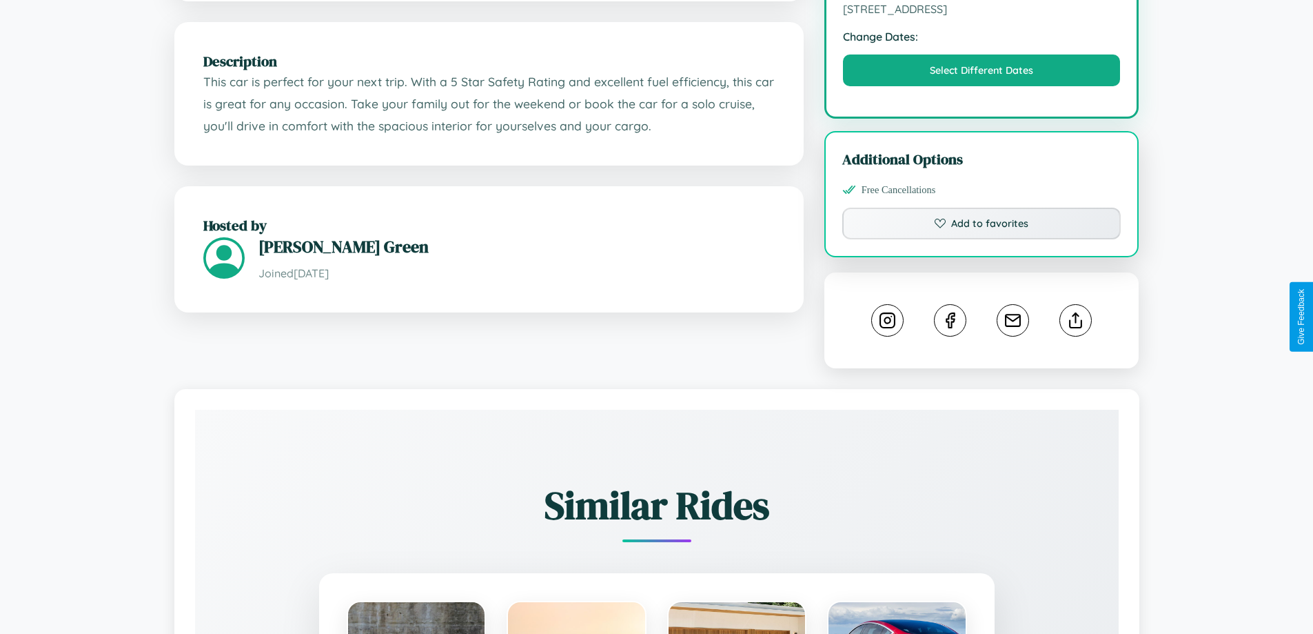
scroll to position [369, 0]
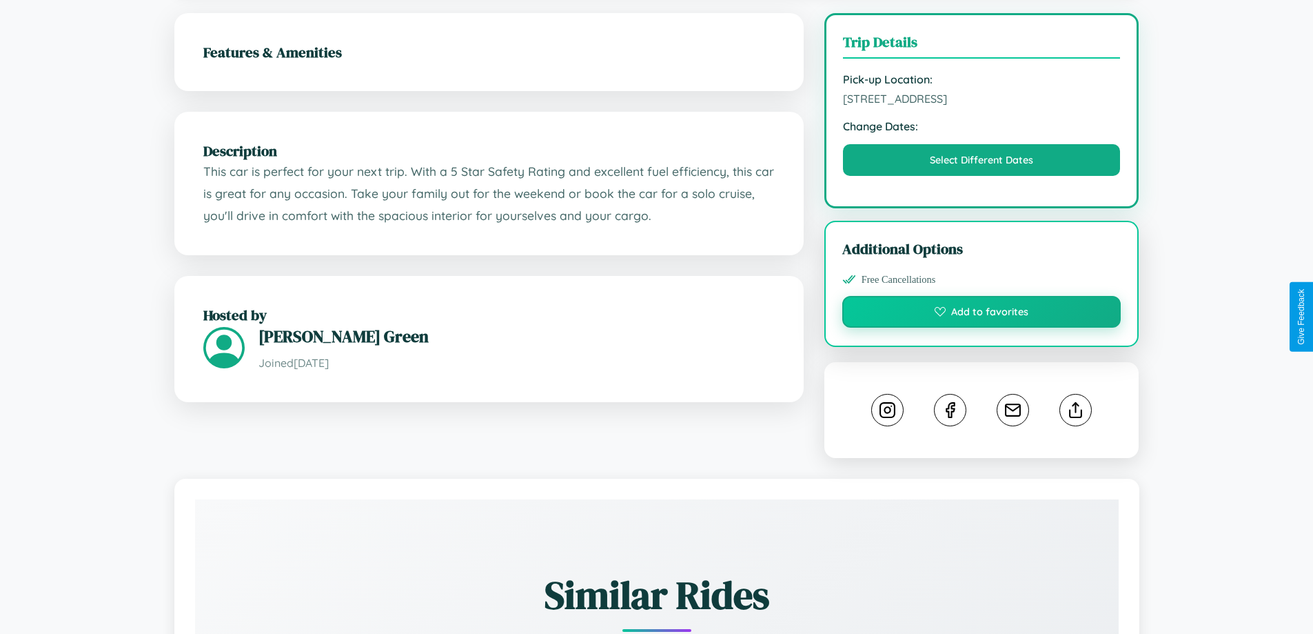
click at [982, 315] on button "Add to favorites" at bounding box center [981, 312] width 279 height 32
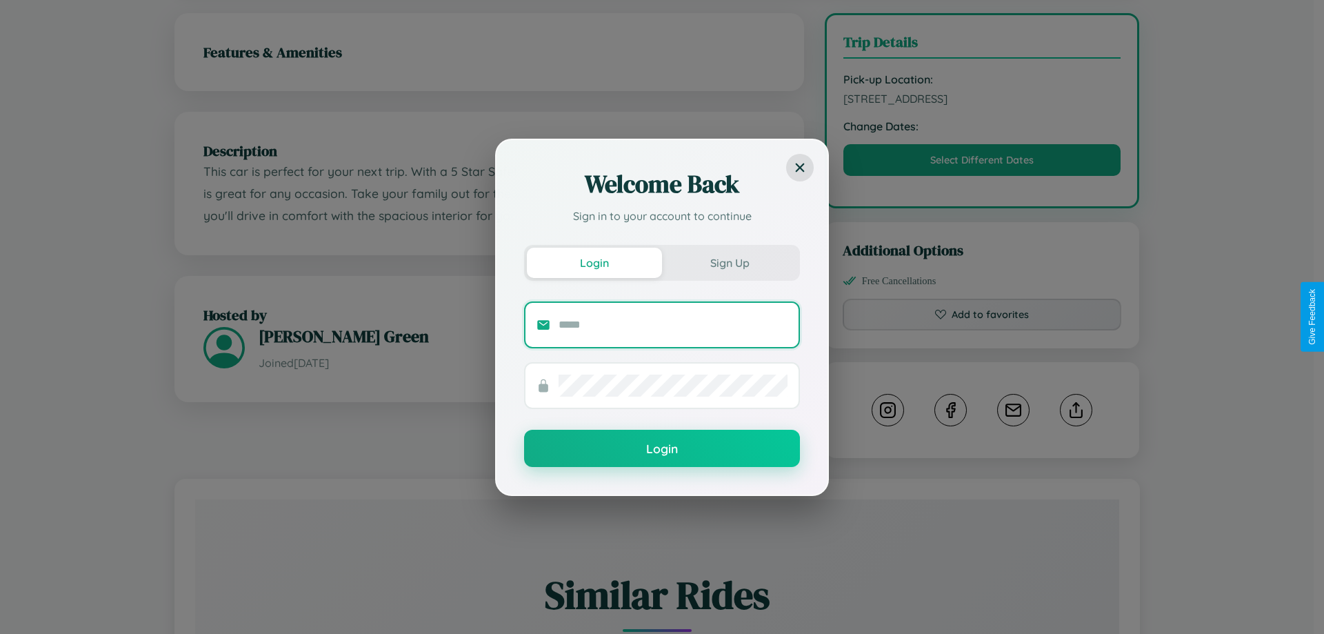
click at [673, 324] on input "text" at bounding box center [672, 325] width 229 height 22
type input "**********"
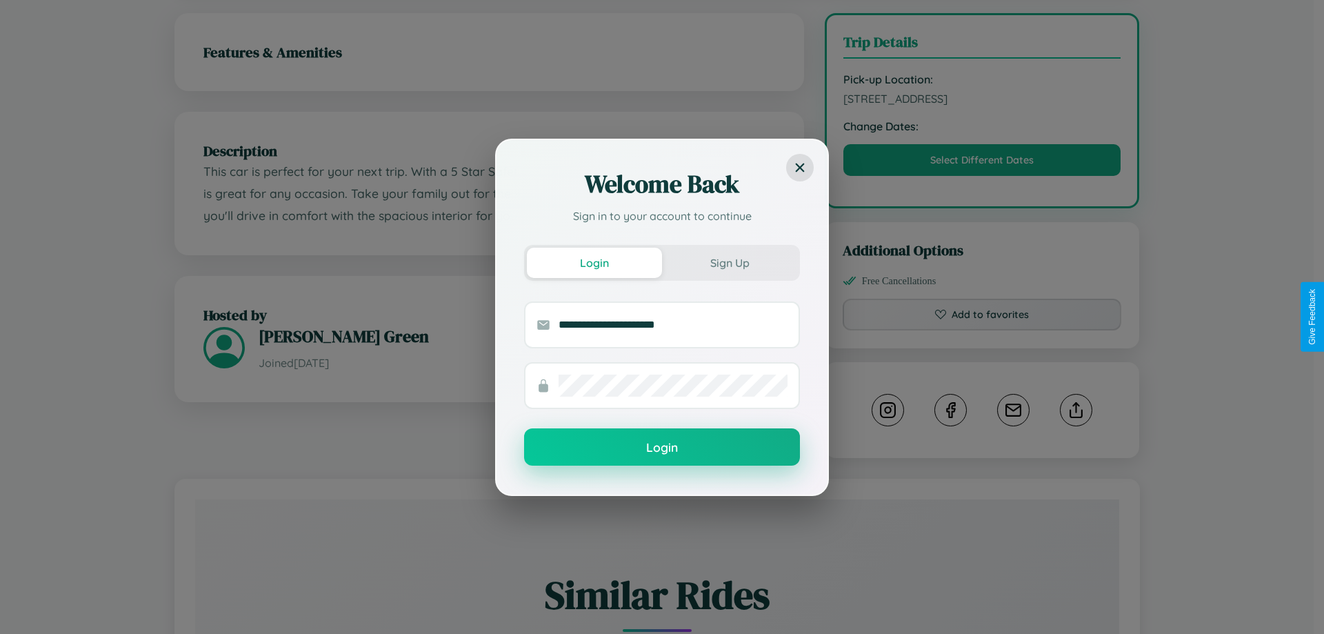
click at [662, 447] on button "Login" at bounding box center [662, 446] width 276 height 37
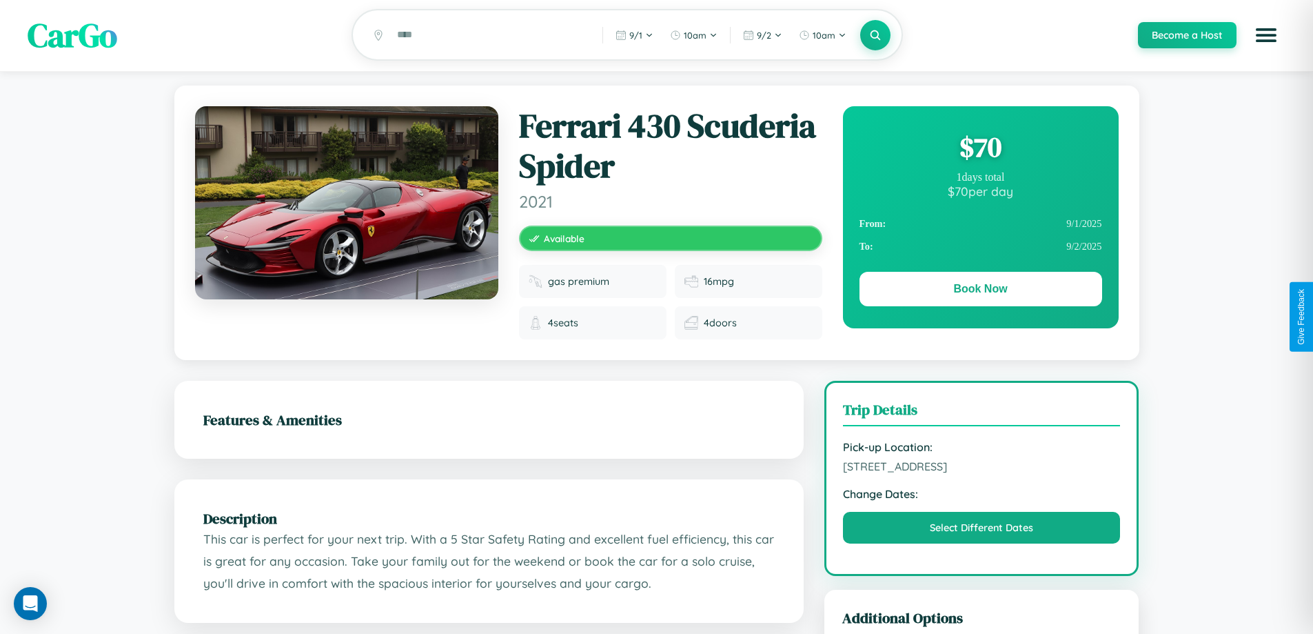
scroll to position [0, 0]
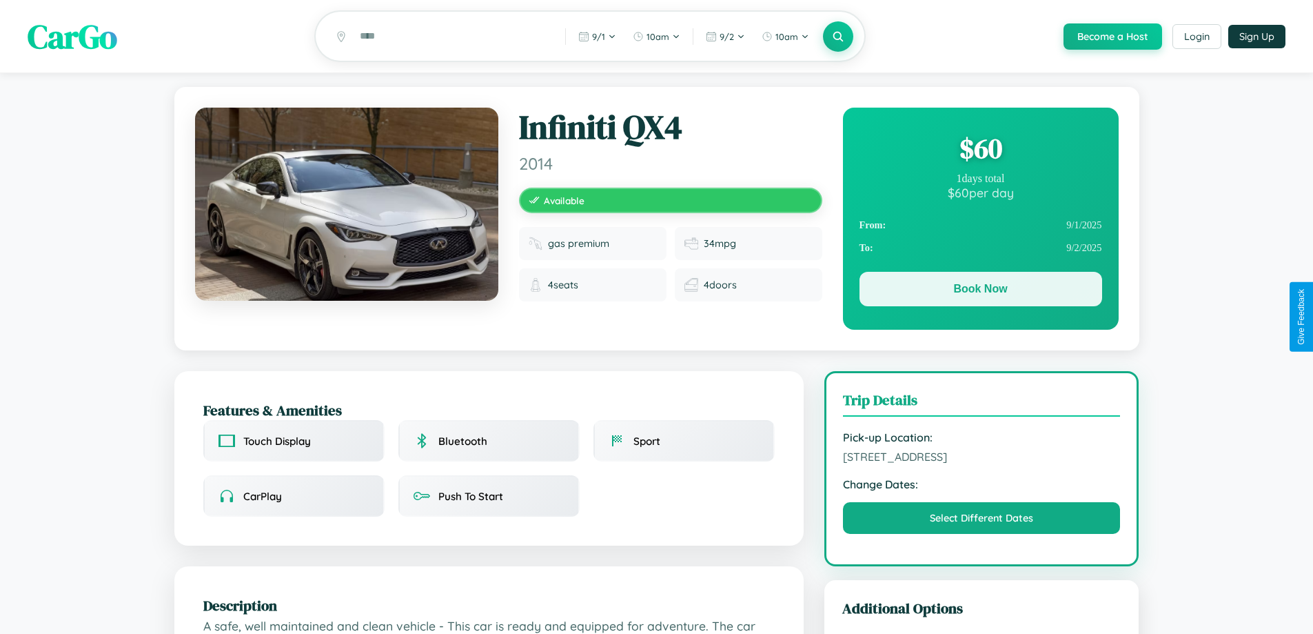
click at [980, 291] on button "Book Now" at bounding box center [981, 289] width 243 height 34
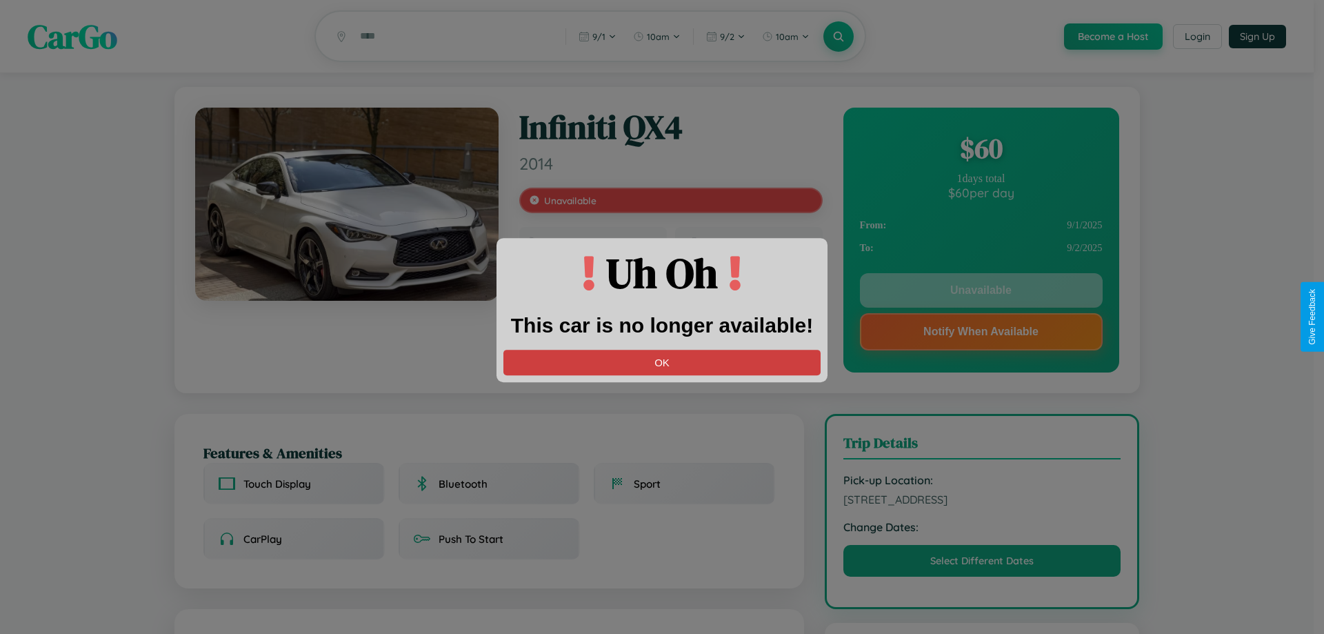
click at [662, 362] on button "OK" at bounding box center [661, 363] width 317 height 26
